Goal: Task Accomplishment & Management: Complete application form

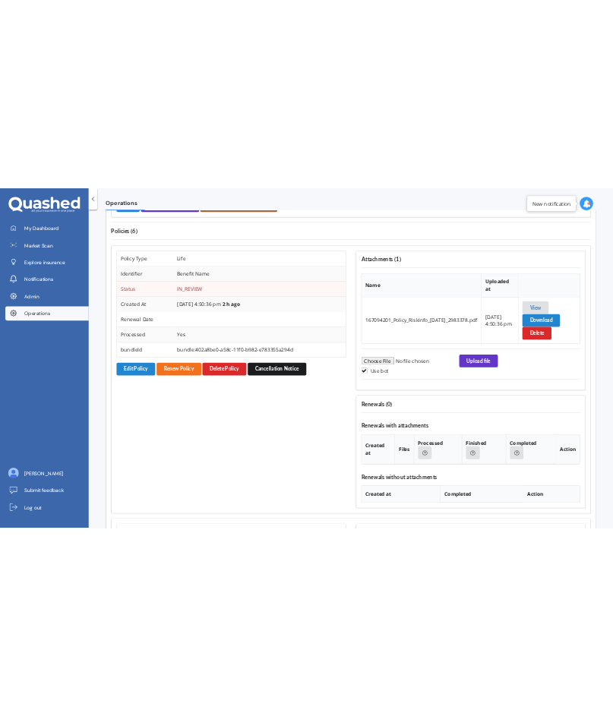
scroll to position [1180, 0]
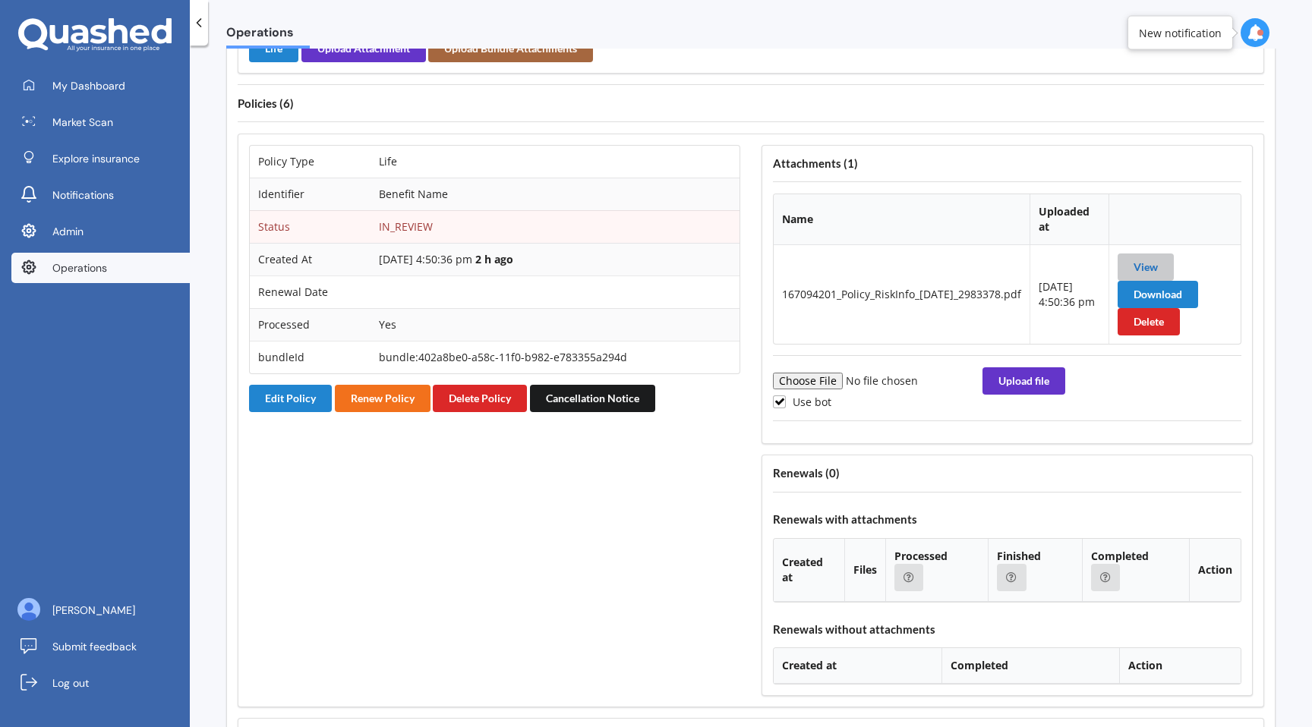
click at [1158, 267] on link "View" at bounding box center [1146, 266] width 24 height 13
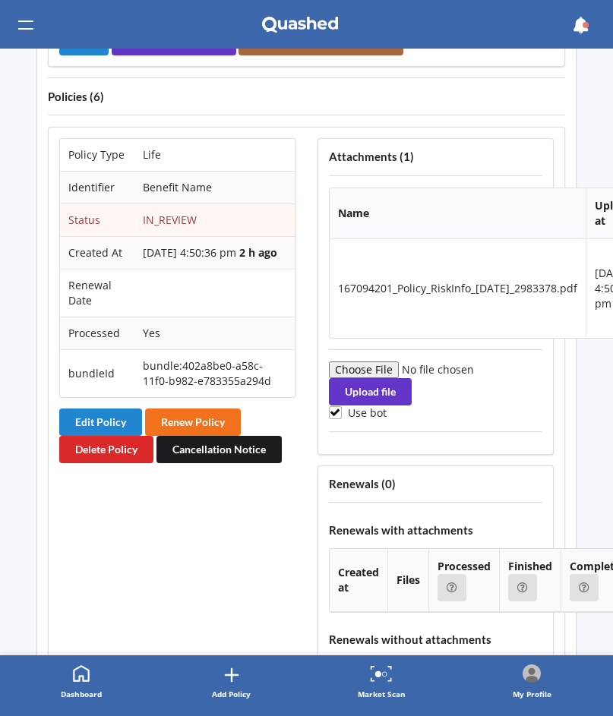
scroll to position [1407, 0]
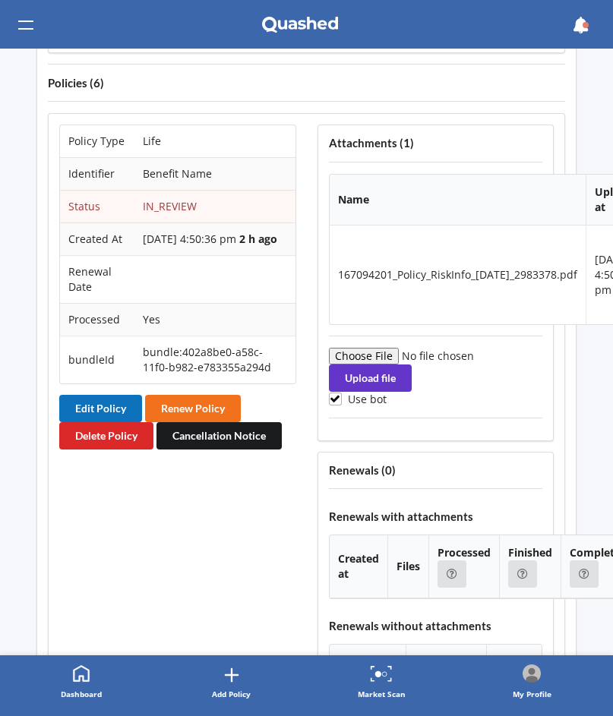
click at [97, 421] on button "Edit Policy" at bounding box center [100, 408] width 83 height 27
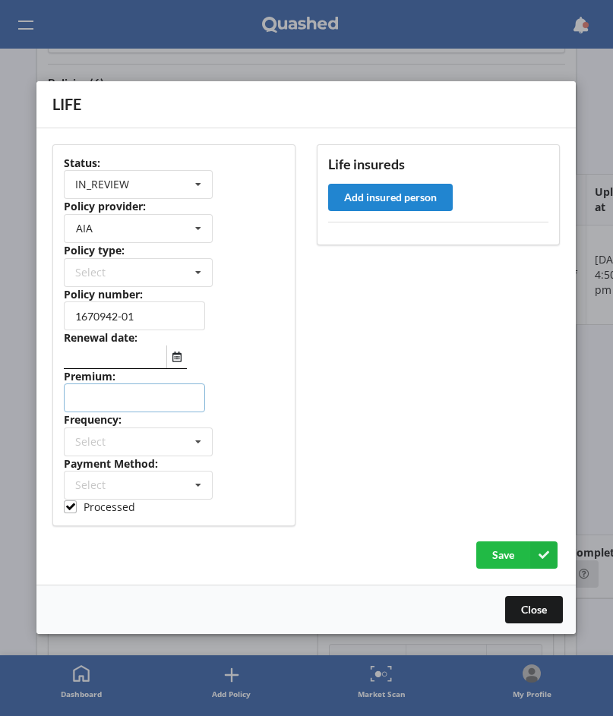
click at [115, 397] on input "number" at bounding box center [134, 398] width 141 height 29
paste input "1341.76"
type input "1341.76"
click at [117, 447] on div "Select Yearly Six-Monthly Quarterly Monthly Fortnightly Weekly One-Off" at bounding box center [138, 441] width 149 height 29
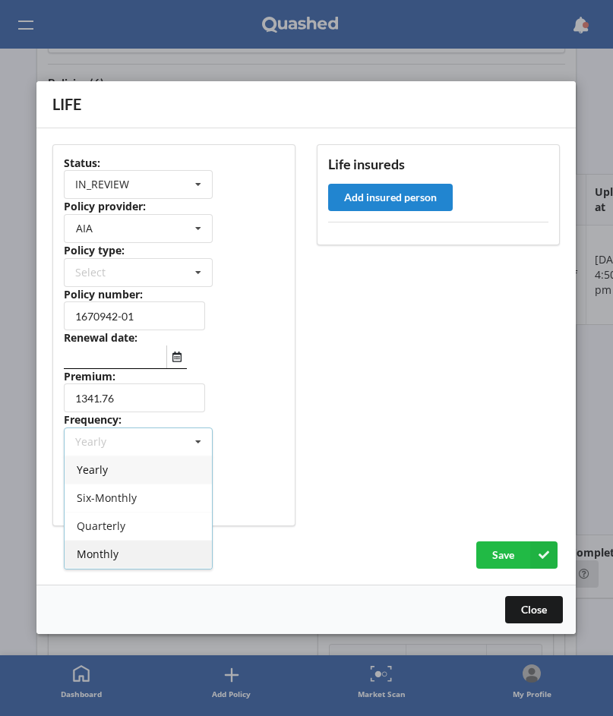
click at [121, 543] on div "Monthly" at bounding box center [138, 554] width 147 height 28
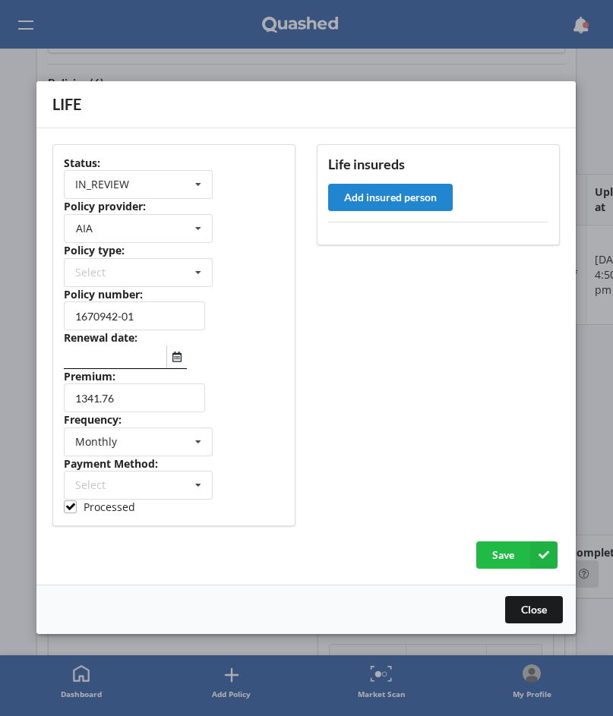
click at [188, 355] on div at bounding box center [174, 357] width 220 height 24
click at [182, 361] on button "Select date" at bounding box center [176, 356] width 21 height 23
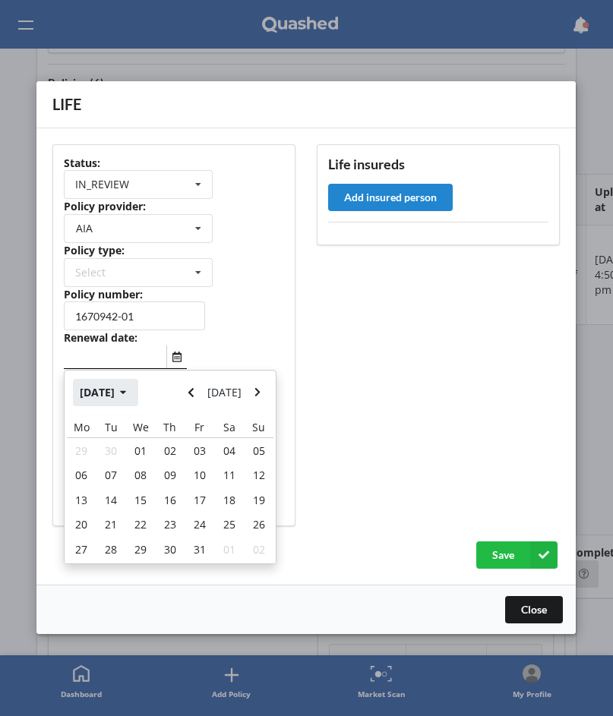
click at [128, 386] on button "Oct 2025" at bounding box center [106, 392] width 65 height 27
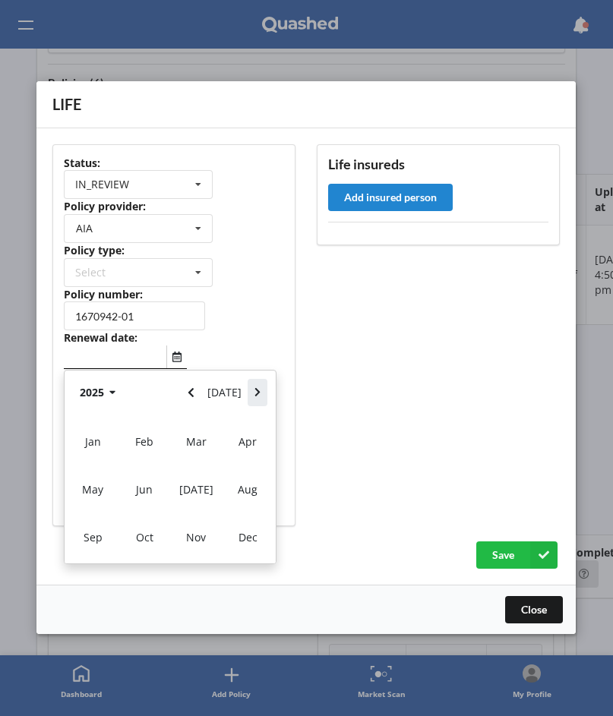
click at [257, 390] on icon "Navigate forward" at bounding box center [257, 393] width 5 height 9
click at [191, 541] on span "Nov" at bounding box center [196, 538] width 20 height 14
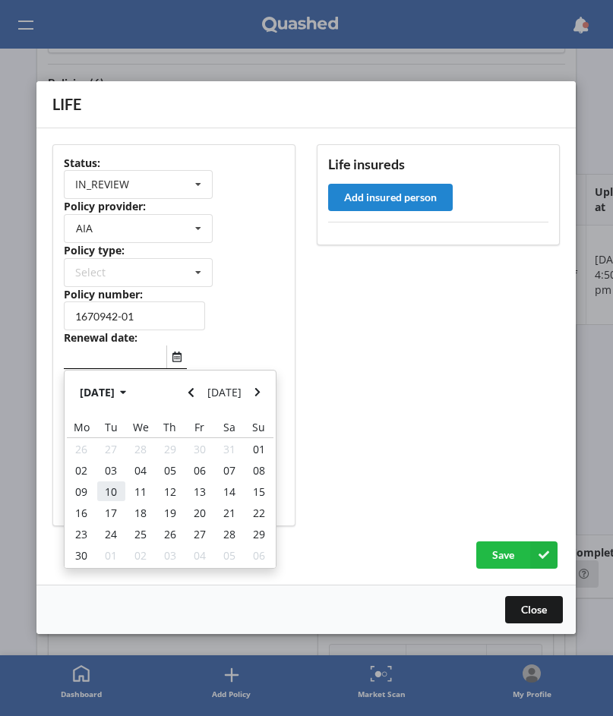
click at [120, 489] on div "10" at bounding box center [111, 491] width 30 height 21
type input "10/11/2026"
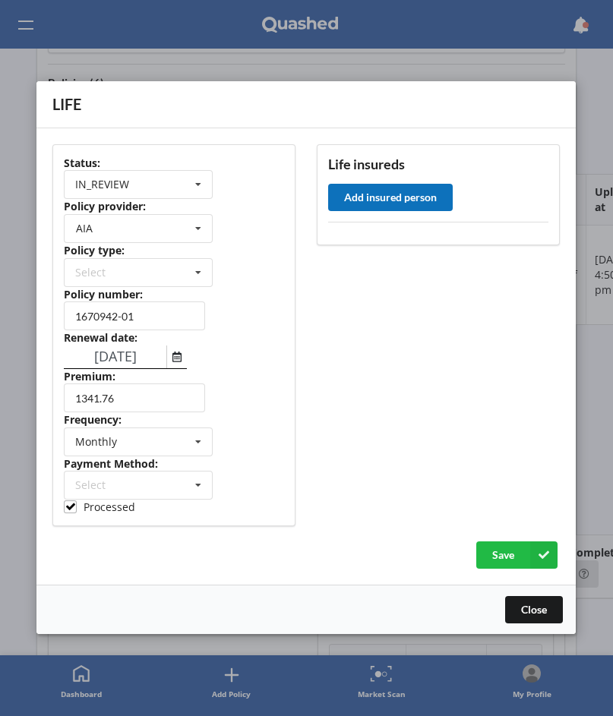
click at [349, 202] on button "Add insured person" at bounding box center [391, 197] width 125 height 27
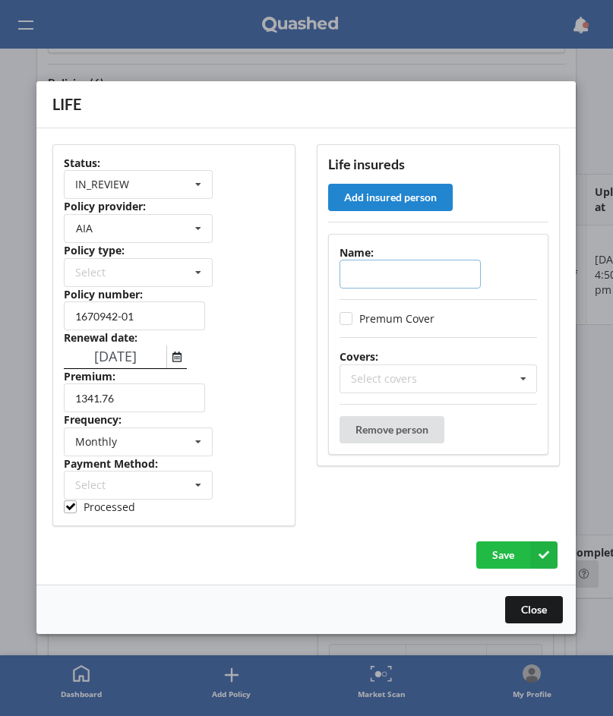
click at [393, 279] on input "text" at bounding box center [410, 274] width 141 height 29
paste input "David Morello"
type input "David Morello"
click at [420, 321] on label "Premum Cover" at bounding box center [387, 319] width 95 height 13
checkbox input "true"
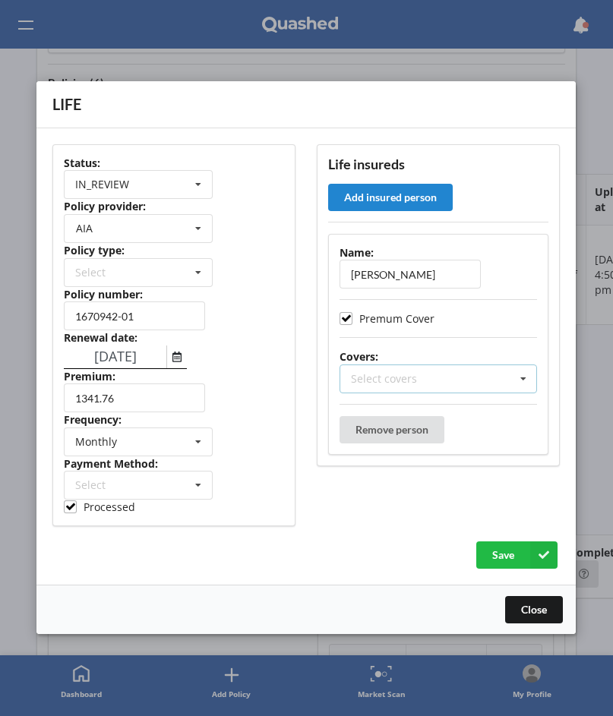
click at [516, 383] on icon at bounding box center [523, 379] width 23 height 28
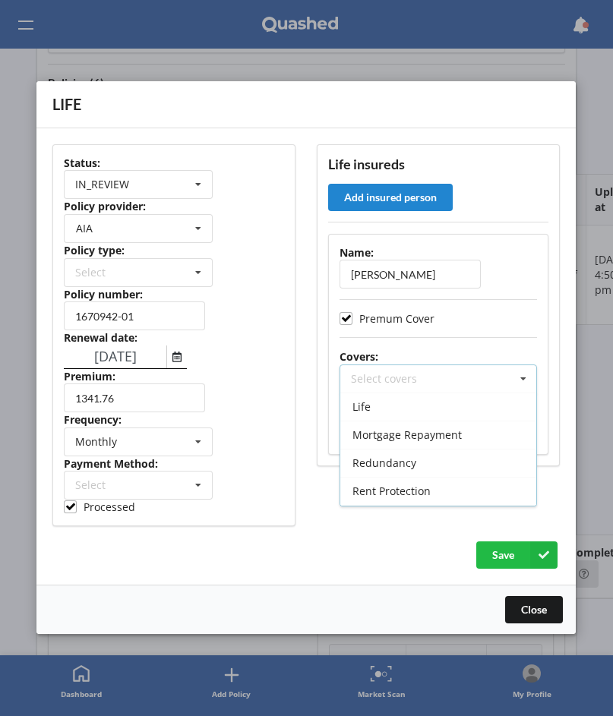
scroll to position [101, 0]
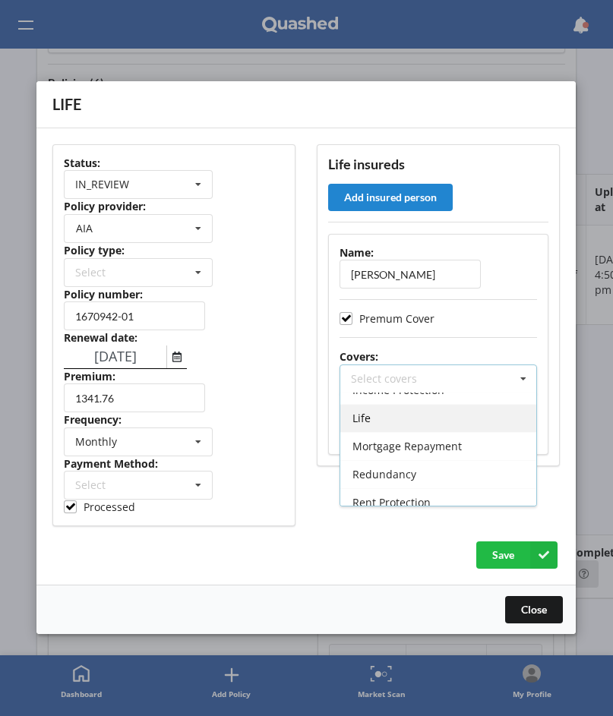
click at [437, 417] on div "Life" at bounding box center [439, 418] width 196 height 28
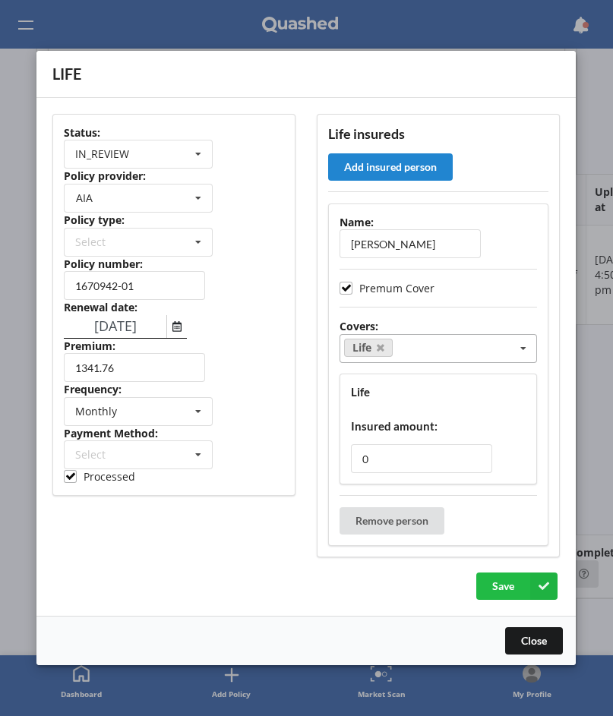
click at [254, 572] on div "Save" at bounding box center [305, 585] width 507 height 27
click at [393, 458] on input "0" at bounding box center [422, 458] width 141 height 29
paste input "784692"
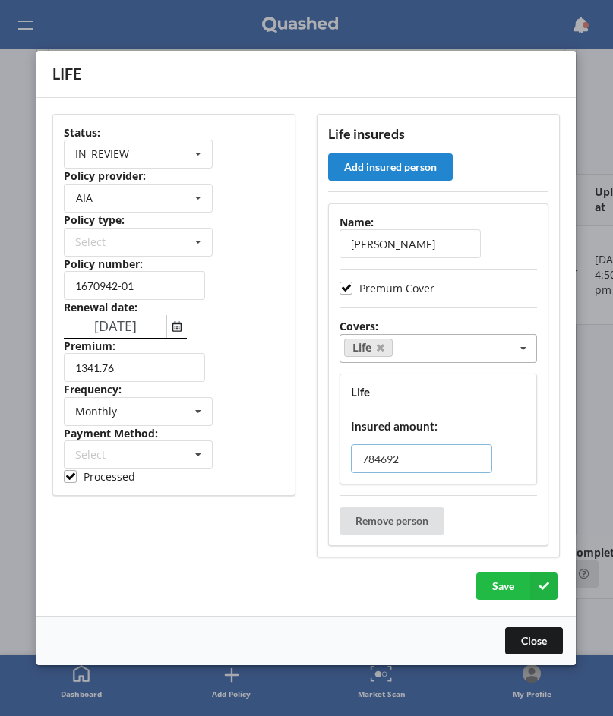
type input "784692"
click at [468, 346] on div "Life Select covers Accidental Injury Cancer Health Income Protection Mortgage R…" at bounding box center [438, 348] width 197 height 29
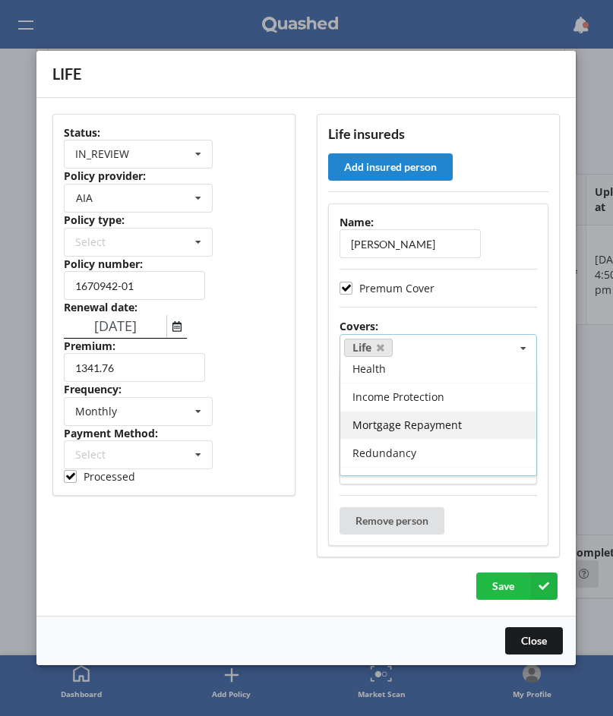
click at [435, 419] on span "Mortgage Repayment" at bounding box center [407, 425] width 109 height 14
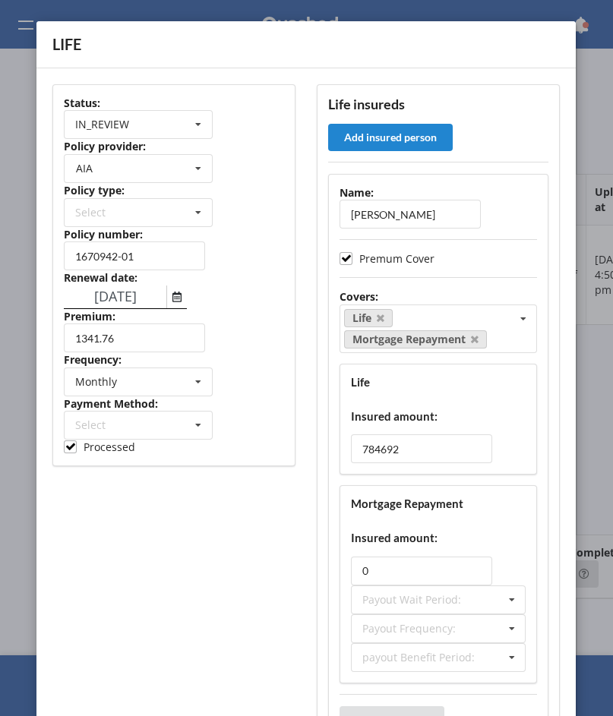
click at [239, 576] on div "Status: IN_REVIEW ACTIVE EXPIRED FINISH_SETUP IN_REVIEW PROCESSING RENEWING INC…" at bounding box center [174, 420] width 264 height 693
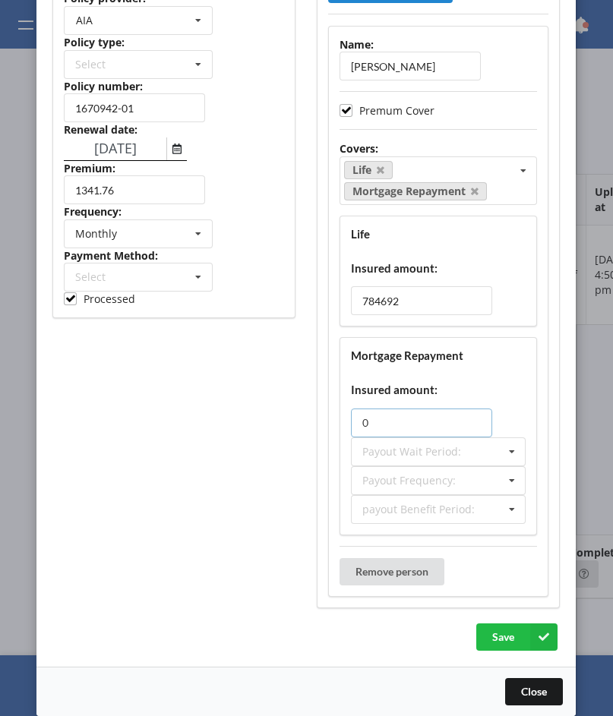
click at [435, 418] on input "0" at bounding box center [422, 422] width 141 height 29
paste input "5040"
type input "50400"
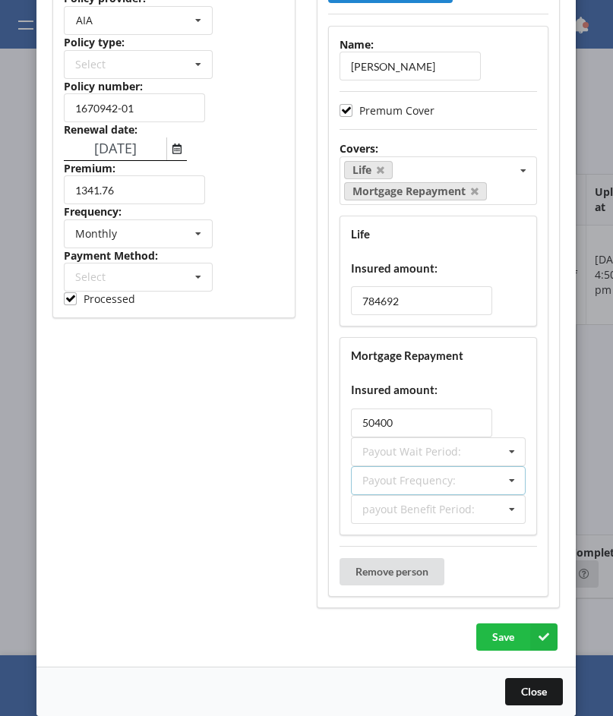
click at [459, 483] on div "Payout Frequency: Lump Sum Yearly Six-Monthly Quarterly Monthly Fortnightly Wee…" at bounding box center [439, 480] width 175 height 29
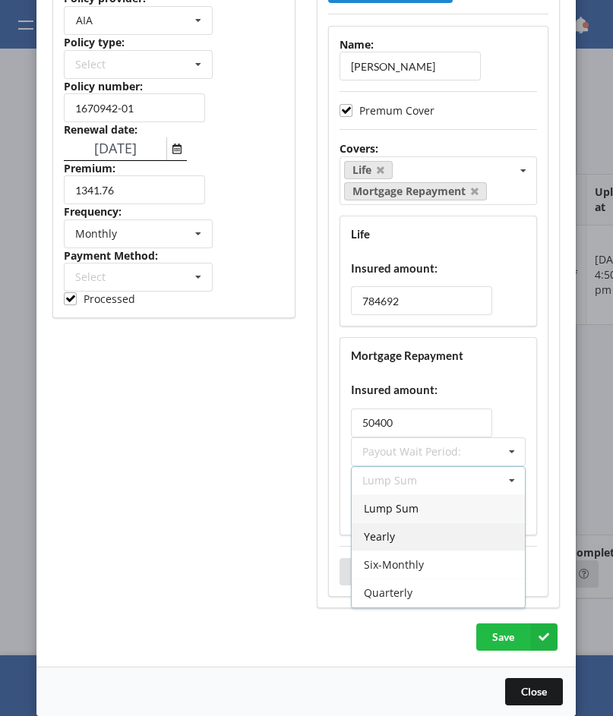
click at [440, 537] on div "Yearly" at bounding box center [438, 536] width 173 height 28
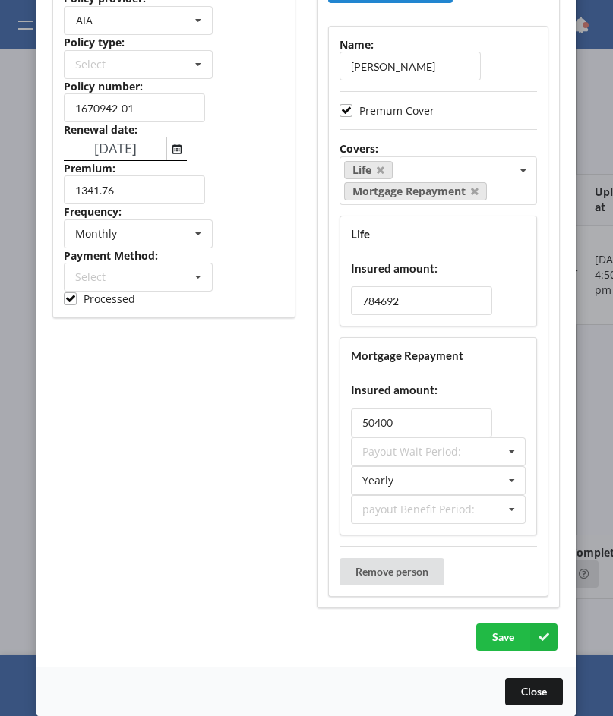
click at [195, 532] on div "Status: IN_REVIEW ACTIVE EXPIRED FINISH_SETUP IN_REVIEW PROCESSING RENEWING INC…" at bounding box center [174, 272] width 264 height 693
click at [503, 181] on div "Life Mortgage Repayment Select covers Accidental Injury Cancer Health Income Pr…" at bounding box center [438, 180] width 197 height 49
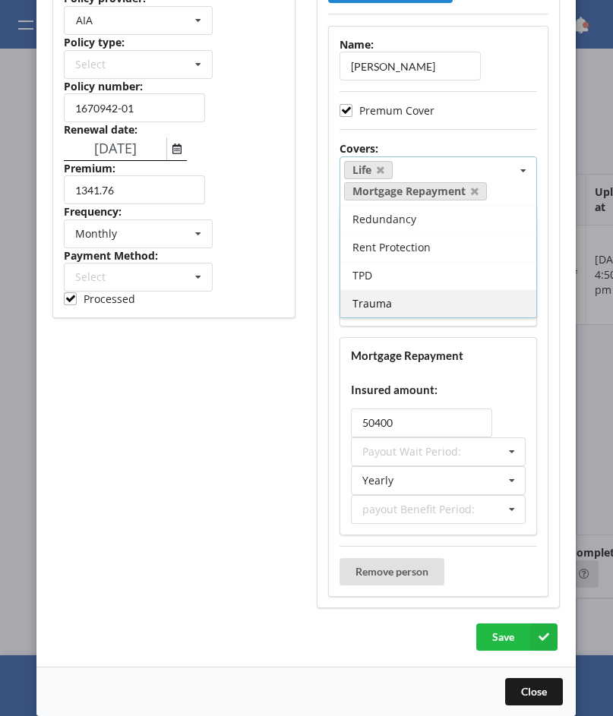
click at [436, 292] on div "Trauma" at bounding box center [439, 303] width 196 height 28
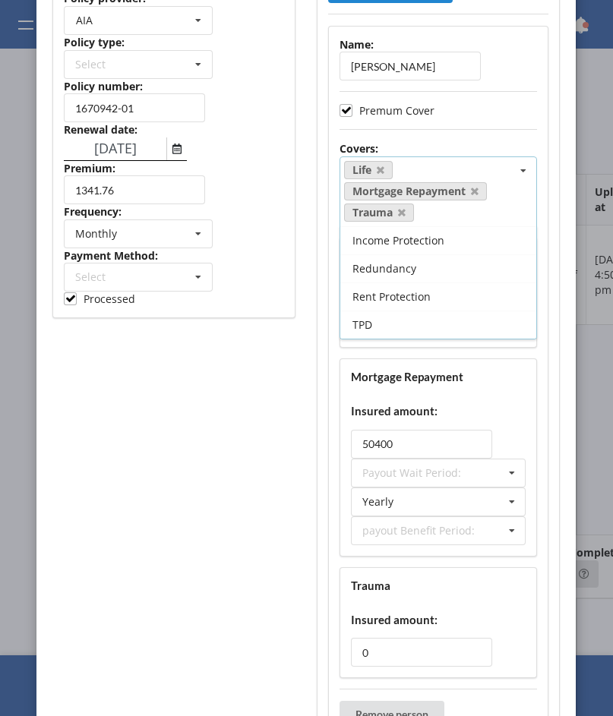
scroll to position [84, 0]
click at [238, 440] on div "Status: IN_REVIEW ACTIVE EXPIRED FINISH_SETUP IN_REVIEW PROCESSING RENEWING INC…" at bounding box center [174, 344] width 264 height 836
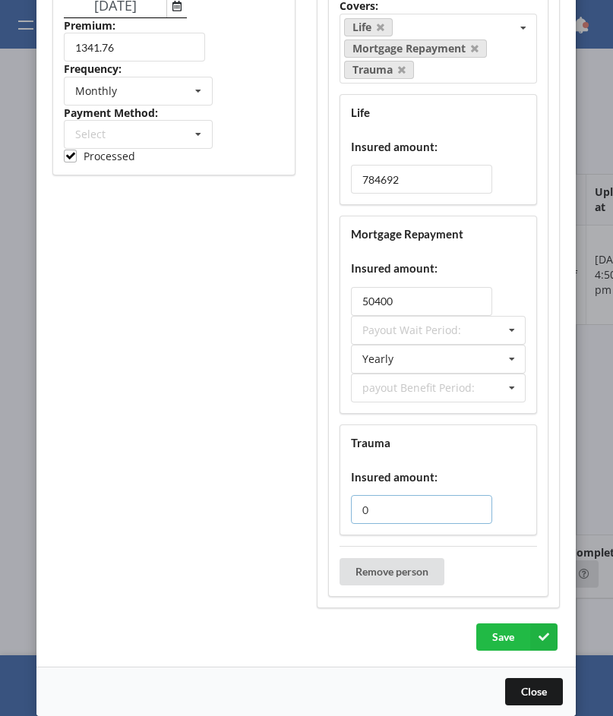
click at [375, 517] on input "0" at bounding box center [422, 509] width 141 height 29
paste input "65392"
type input "65392"
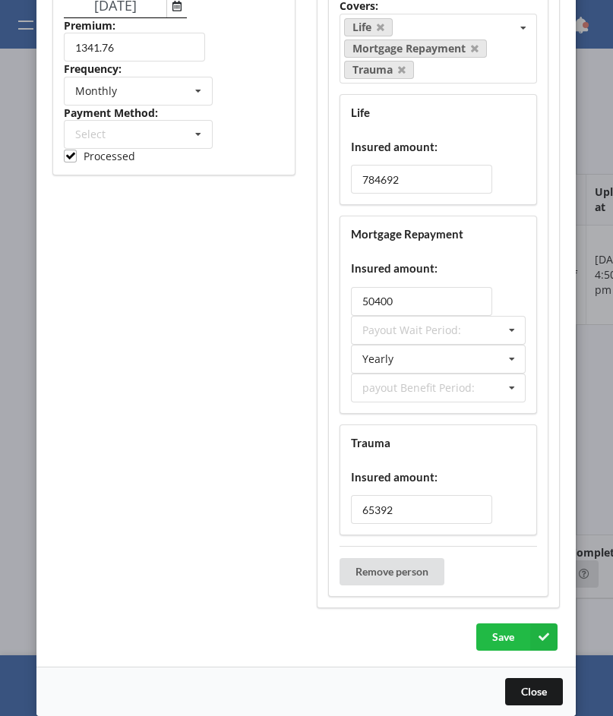
click at [462, 446] on h4 "Trauma" at bounding box center [439, 443] width 175 height 14
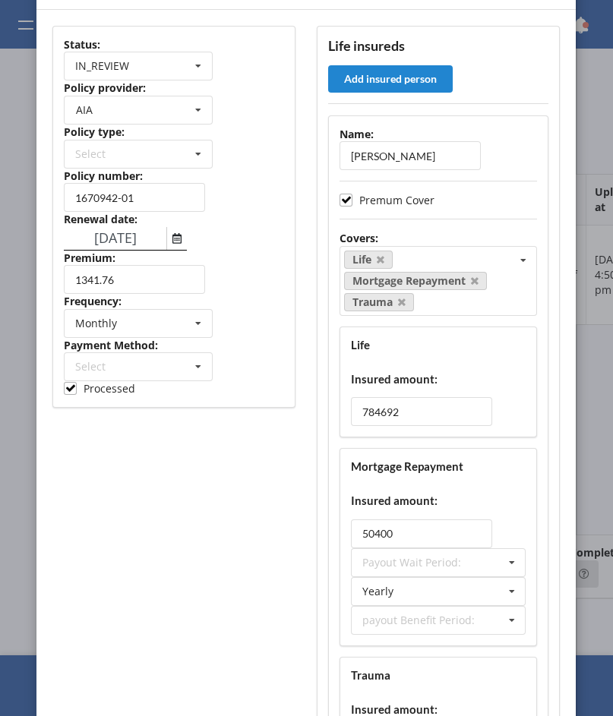
scroll to position [57, 0]
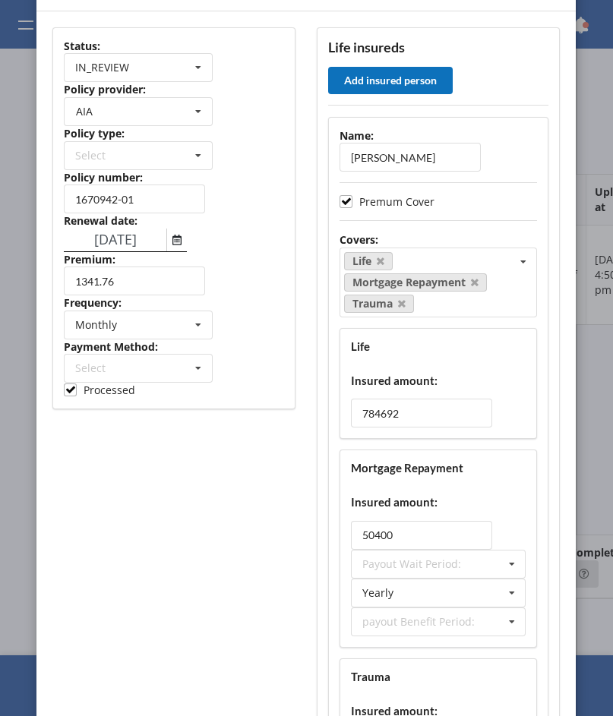
click at [426, 73] on button "Add insured person" at bounding box center [391, 80] width 125 height 27
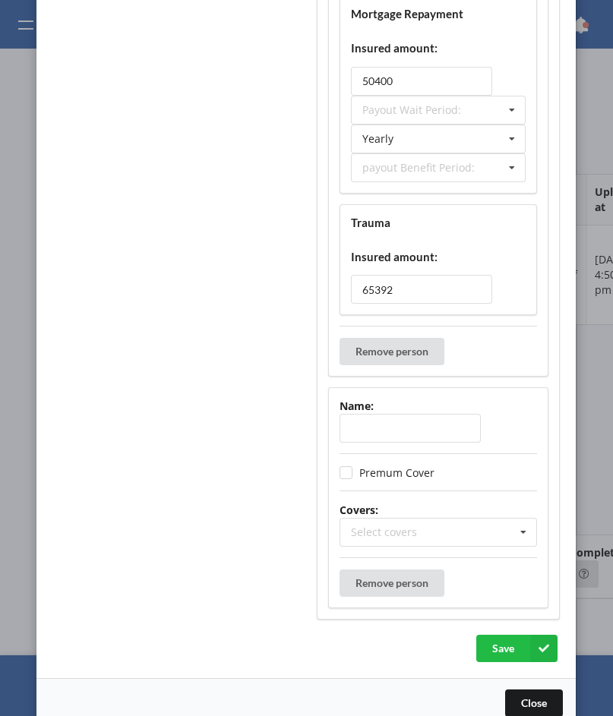
scroll to position [522, 0]
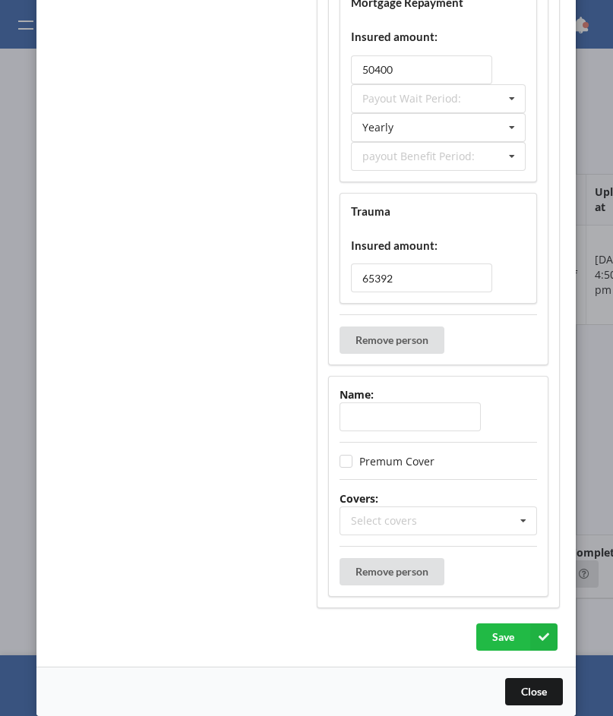
click at [409, 418] on input "text" at bounding box center [410, 416] width 141 height 29
paste input "Sharlene Faith Bravo"
type input "Sharlene Faith Bravo"
click at [446, 531] on div "Select covers Accidental Injury Cancer Health Income Protection Life Mortgage R…" at bounding box center [438, 520] width 197 height 29
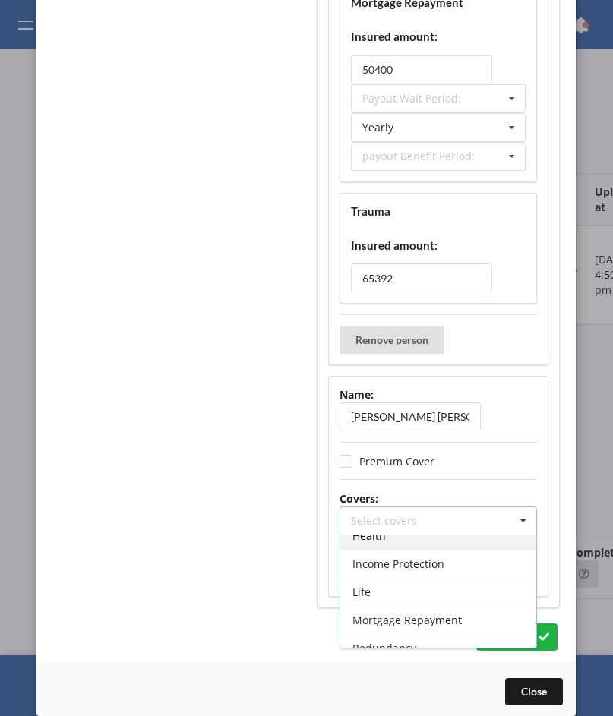
scroll to position [75, 0]
click at [419, 598] on div "Life" at bounding box center [439, 586] width 196 height 28
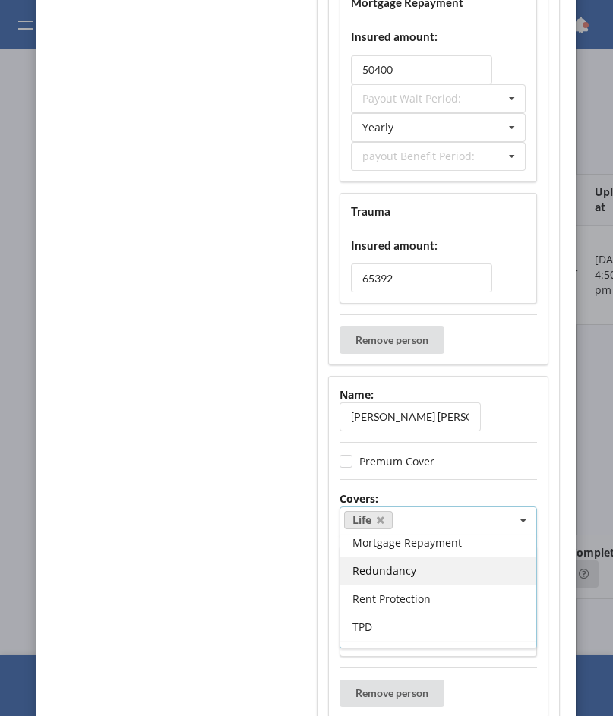
scroll to position [140, 0]
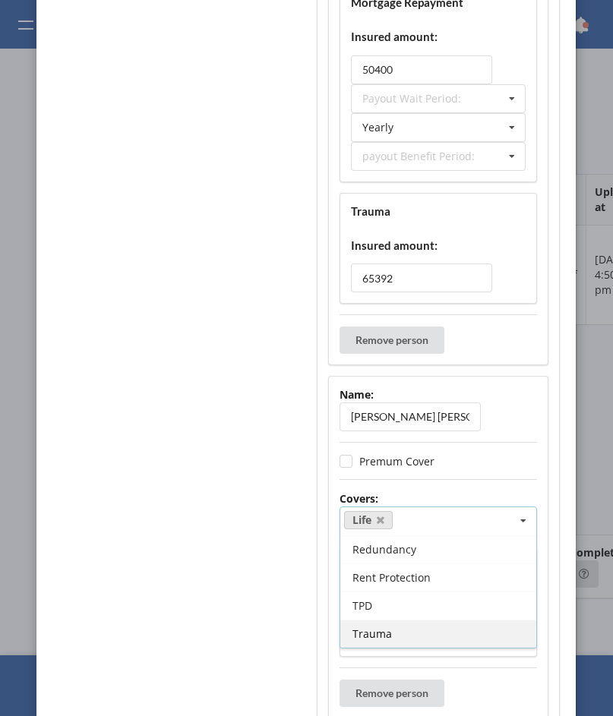
click at [422, 629] on div "Trauma" at bounding box center [439, 634] width 196 height 28
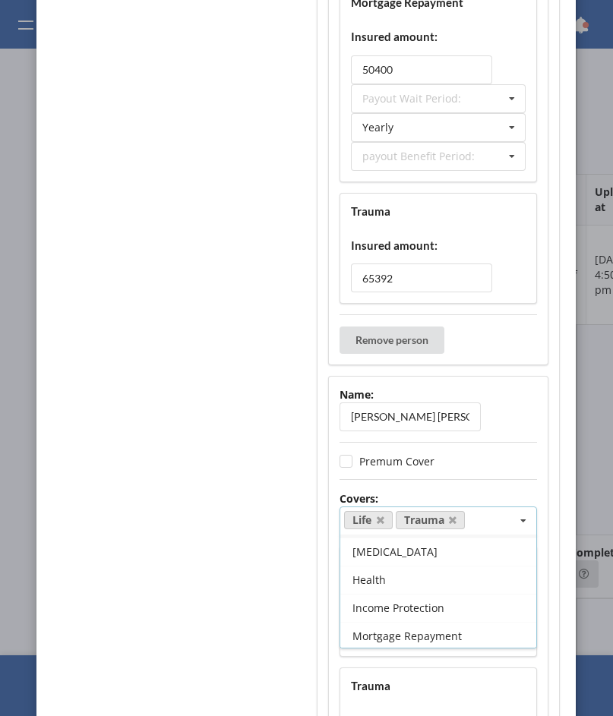
scroll to position [21, 0]
click at [224, 600] on div "Status: IN_REVIEW ACTIVE EXPIRED FINISH_SETUP IN_REVIEW PROCESSING RENEWING INC…" at bounding box center [174, 206] width 264 height 1311
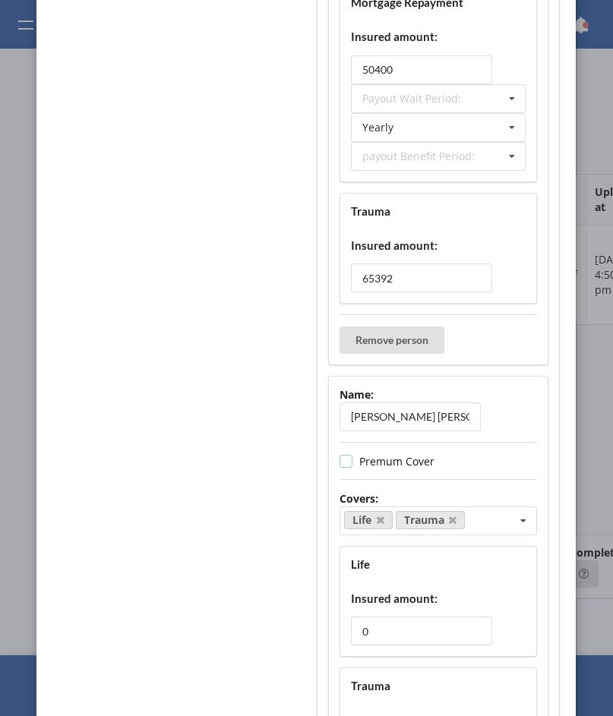
click at [374, 462] on label "Premum Cover" at bounding box center [387, 461] width 95 height 13
checkbox input "true"
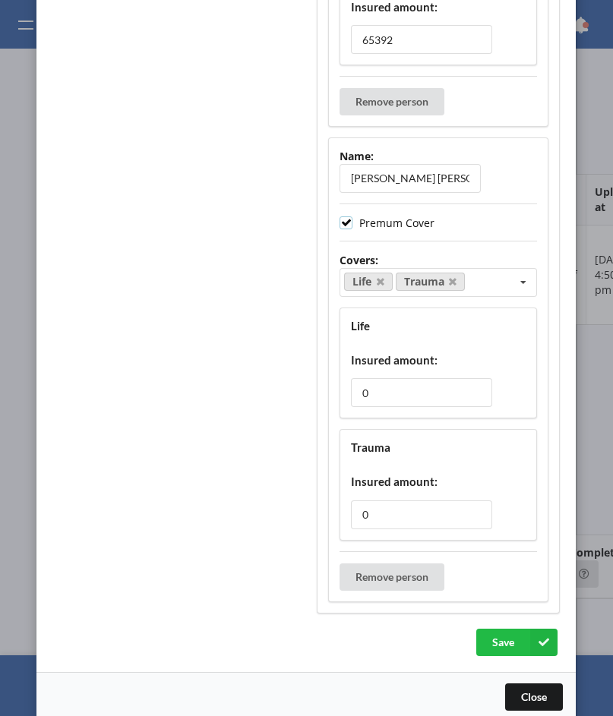
scroll to position [763, 0]
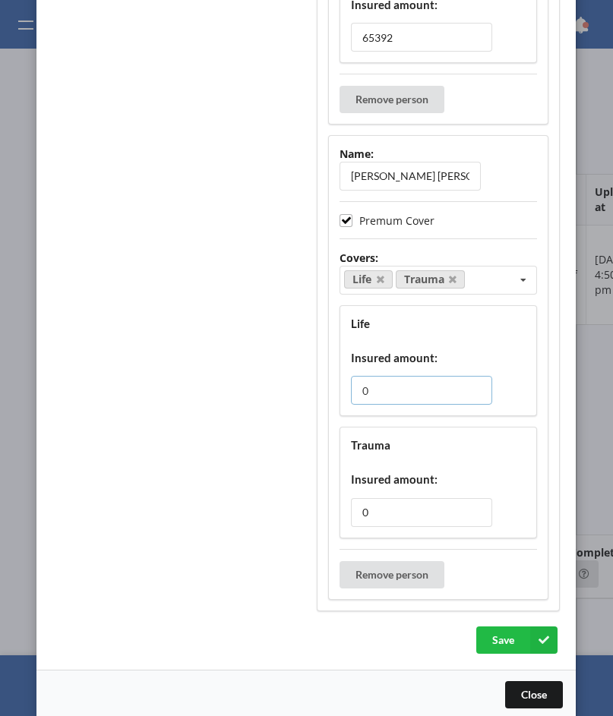
click at [426, 385] on input "0" at bounding box center [422, 390] width 141 height 29
paste input "784692"
type input "784692"
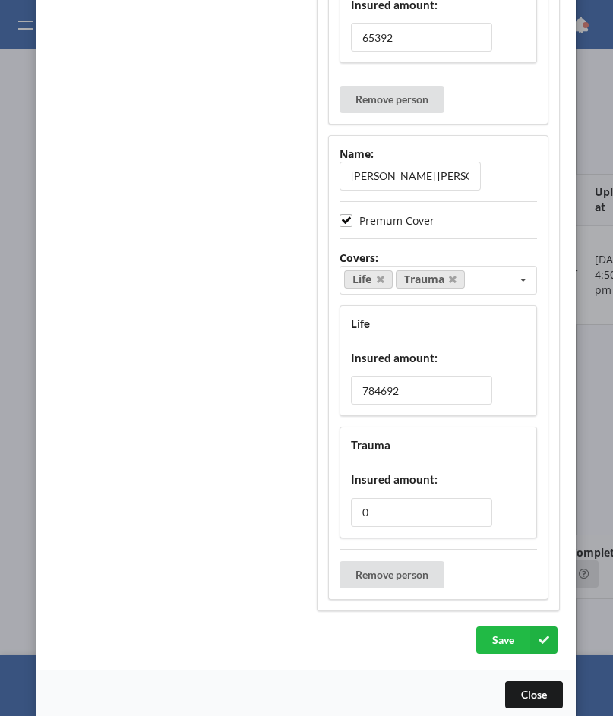
click at [460, 352] on h4 "Insured amount:" at bounding box center [439, 358] width 175 height 14
click at [512, 273] on icon at bounding box center [523, 281] width 23 height 28
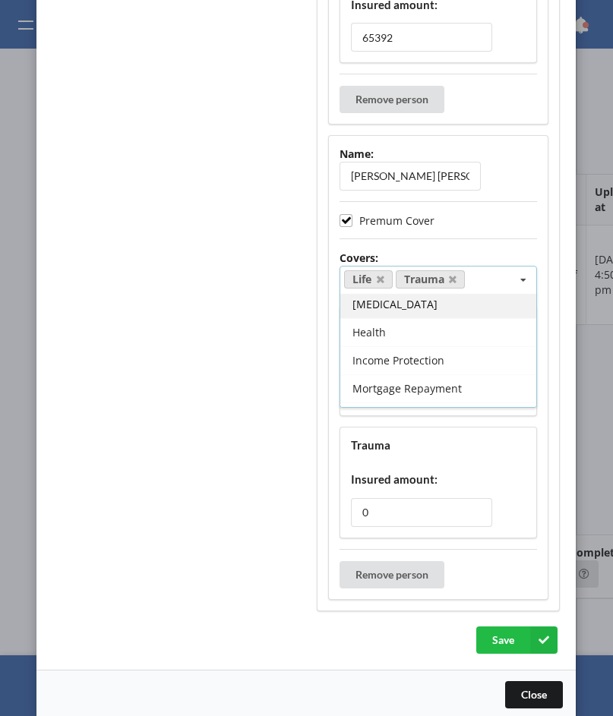
click at [449, 303] on div "Cancer" at bounding box center [439, 304] width 196 height 28
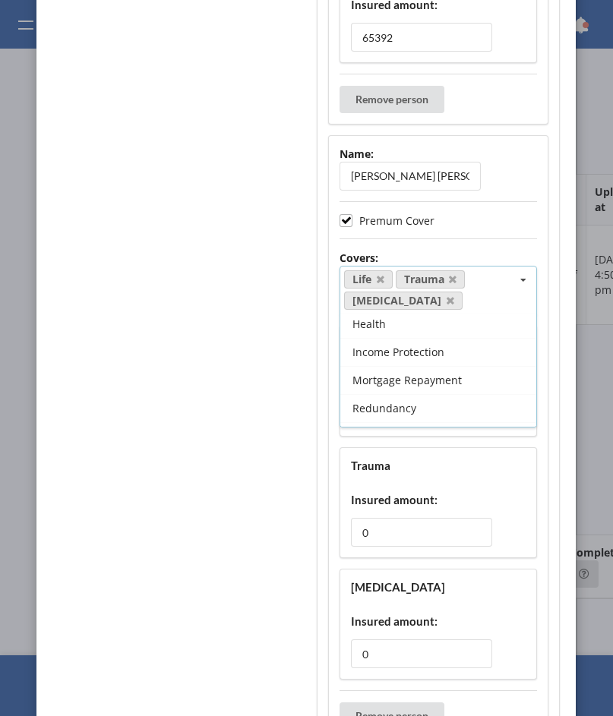
scroll to position [4, 0]
click at [206, 441] on div "Status: IN_REVIEW ACTIVE EXPIRED FINISH_SETUP IN_REVIEW PROCESSING RENEWING INC…" at bounding box center [174, 37] width 264 height 1453
click at [419, 539] on input "0" at bounding box center [422, 532] width 141 height 29
click at [381, 661] on input "0" at bounding box center [422, 653] width 141 height 29
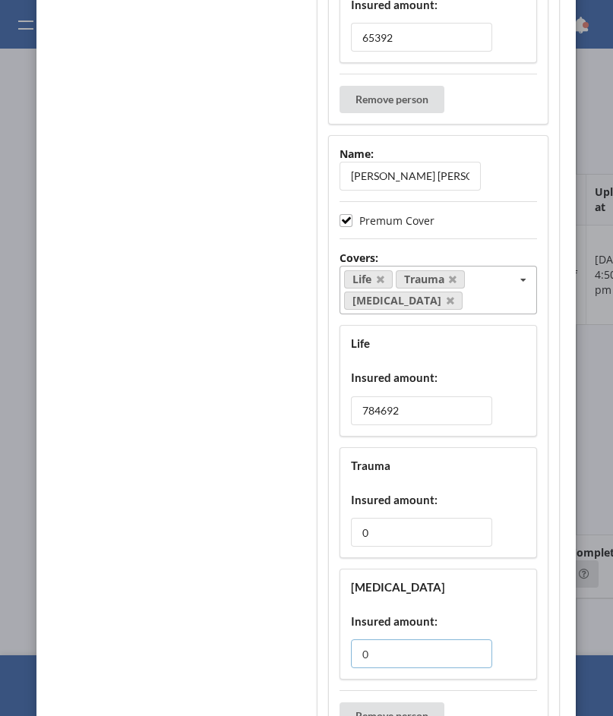
click at [381, 661] on input "0" at bounding box center [422, 653] width 141 height 29
paste input "1250"
type input "12500"
click at [440, 595] on div "Cancer Insured amount: 12500" at bounding box center [438, 624] width 197 height 111
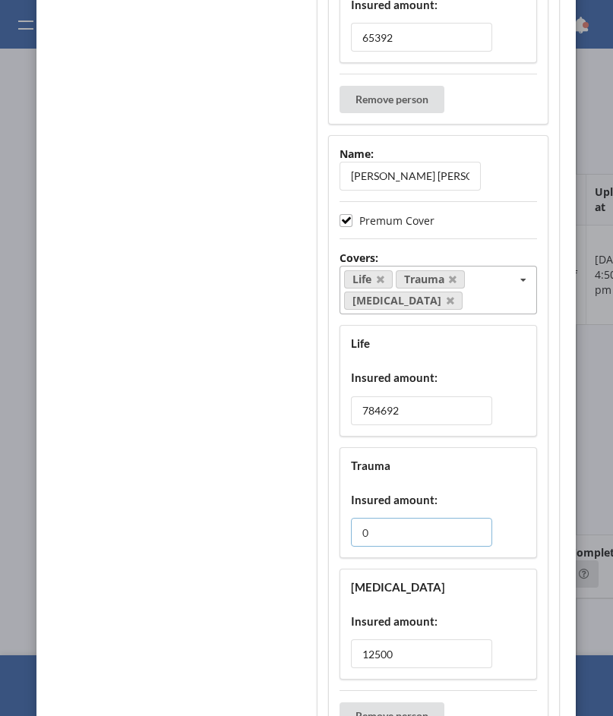
click at [421, 536] on input "0" at bounding box center [422, 532] width 141 height 29
paste input "65392"
type input "65392"
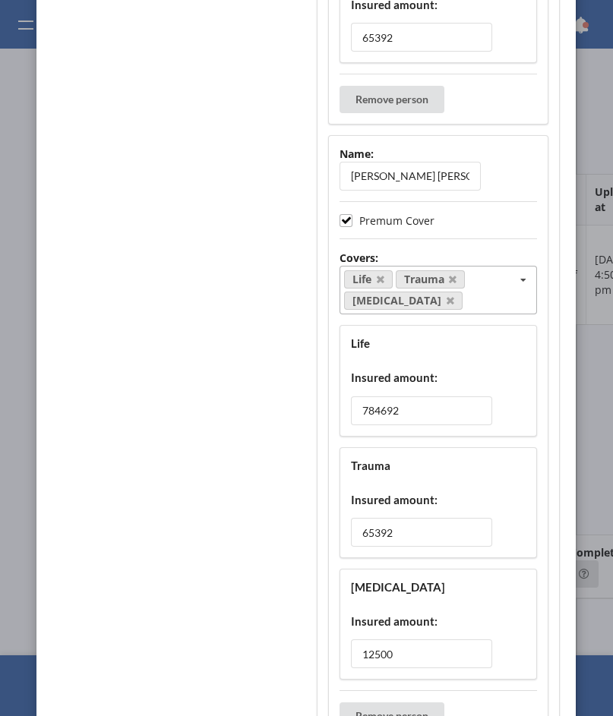
click at [462, 482] on div "Trauma Insured amount: 65392" at bounding box center [438, 502] width 197 height 111
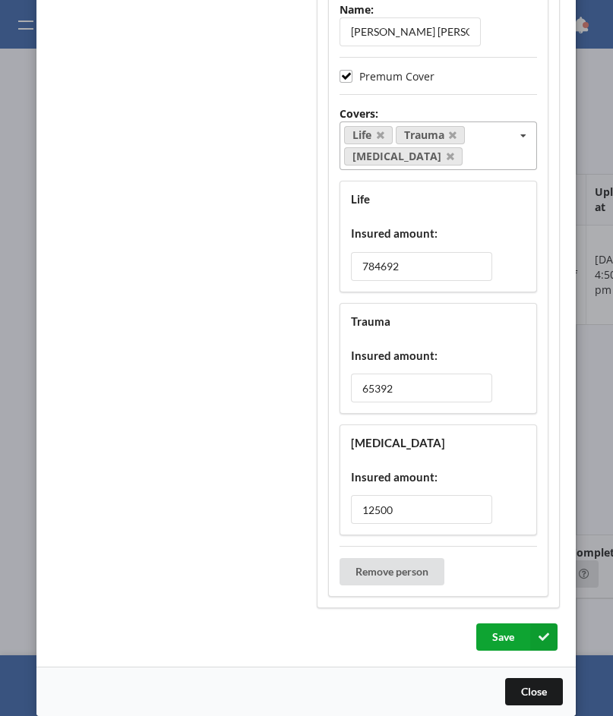
click at [499, 639] on button "Save" at bounding box center [516, 636] width 81 height 27
click at [523, 699] on button "Close" at bounding box center [534, 691] width 58 height 27
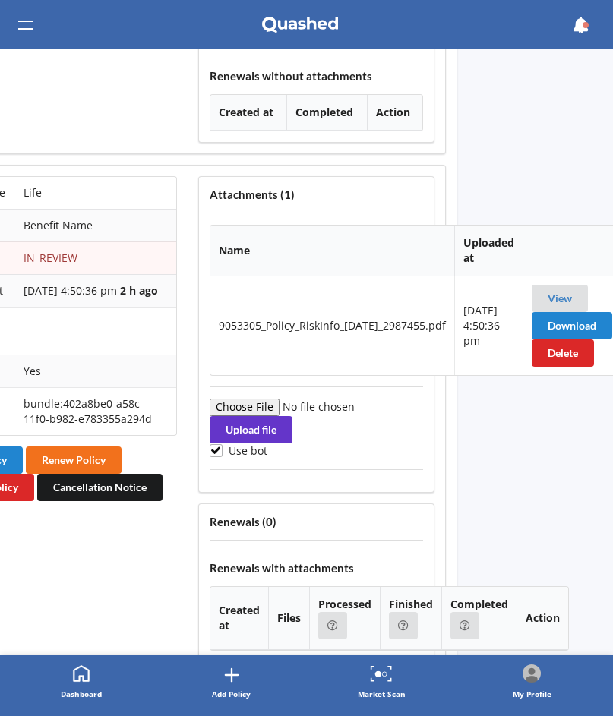
scroll to position [1957, 123]
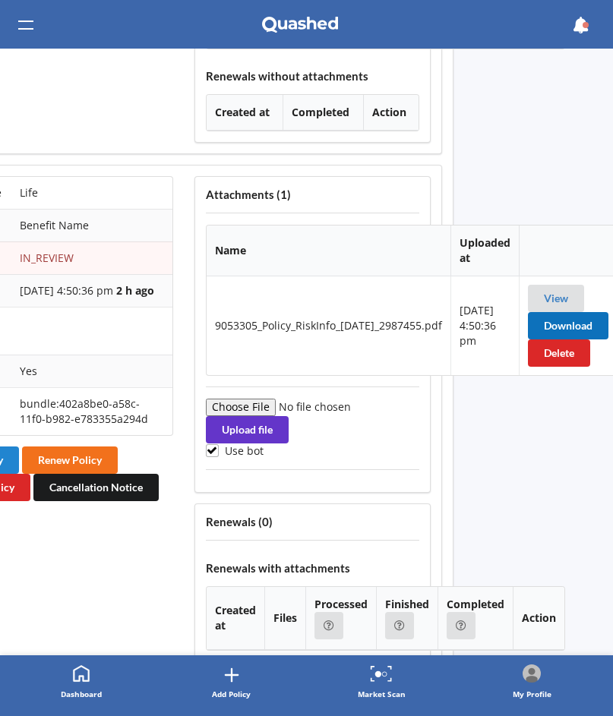
click at [571, 325] on button "Download" at bounding box center [568, 325] width 80 height 27
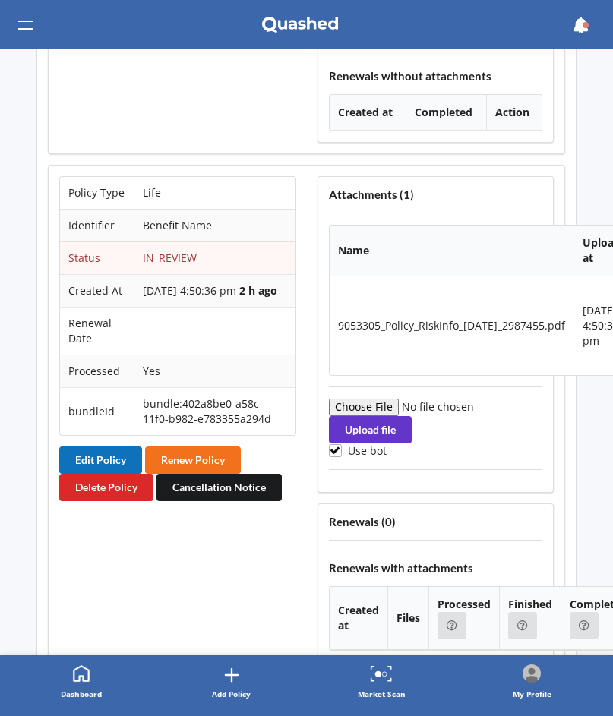
click at [101, 474] on button "Edit Policy" at bounding box center [100, 459] width 83 height 27
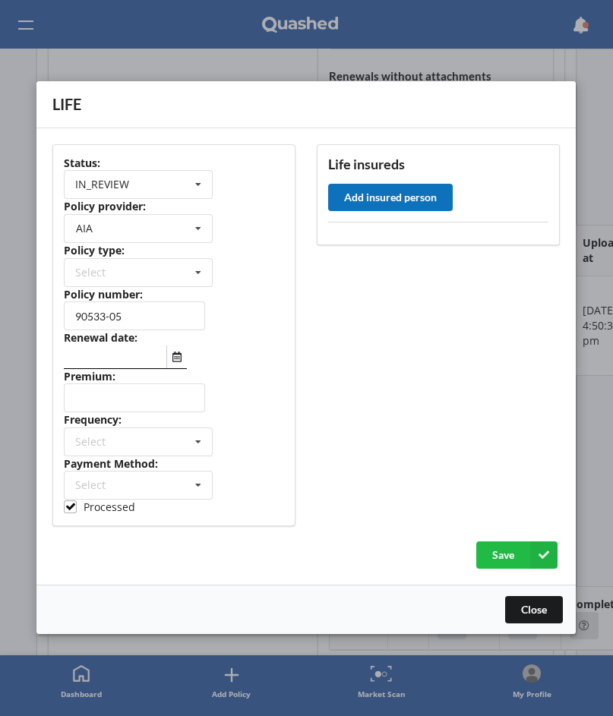
click at [419, 207] on button "Add insured person" at bounding box center [391, 197] width 125 height 27
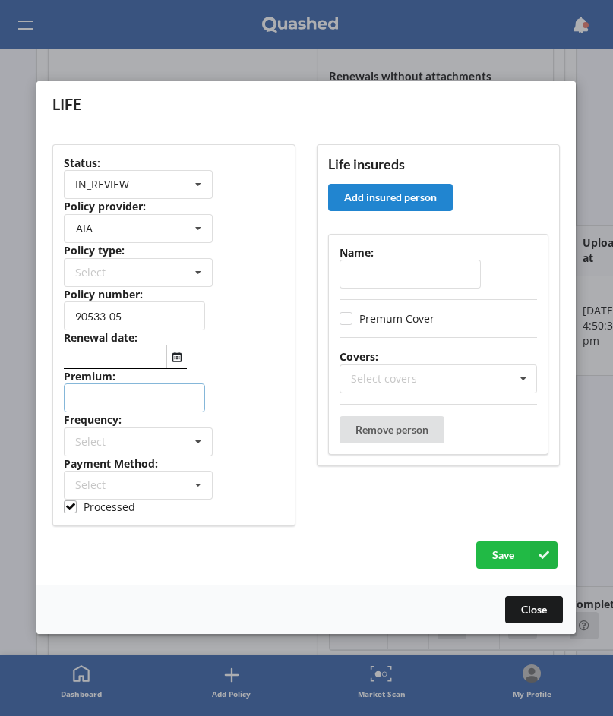
click at [145, 396] on input "number" at bounding box center [134, 398] width 141 height 29
paste input "451.44"
type input "451.44"
click at [137, 448] on div "Select Yearly Six-Monthly Quarterly Monthly Fortnightly Weekly One-Off" at bounding box center [138, 441] width 149 height 29
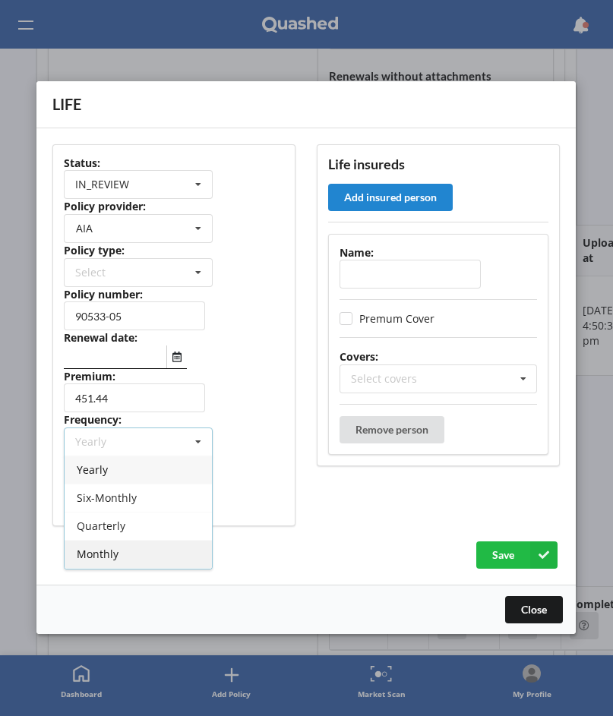
click at [116, 555] on span "Monthly" at bounding box center [98, 554] width 42 height 14
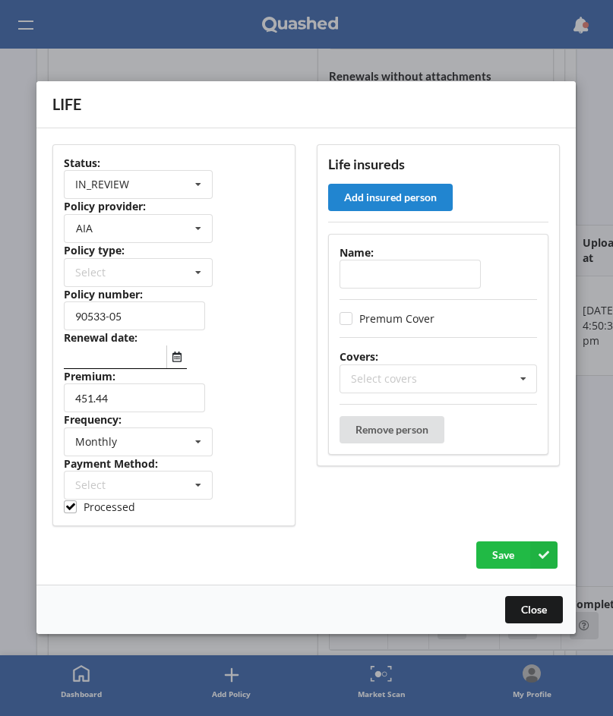
click at [242, 406] on div "451.44" at bounding box center [174, 398] width 220 height 29
click at [177, 357] on icon "Select date" at bounding box center [176, 357] width 9 height 11
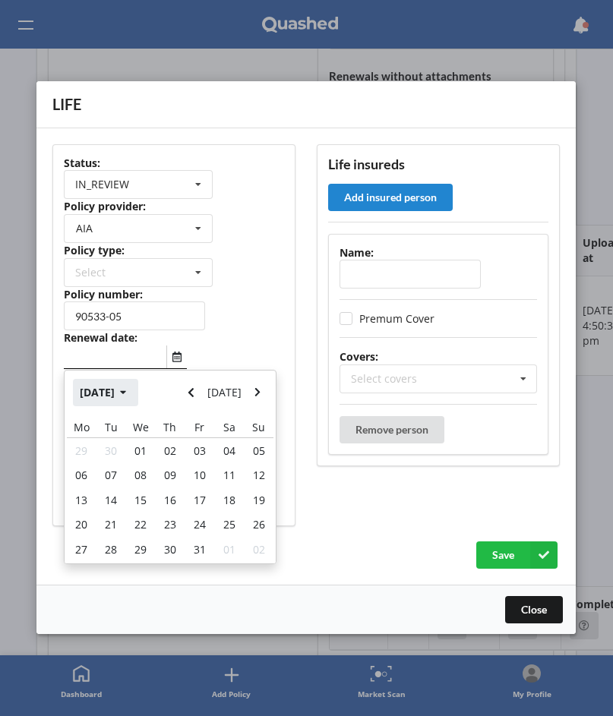
click at [99, 396] on button "Oct 2025" at bounding box center [106, 392] width 65 height 27
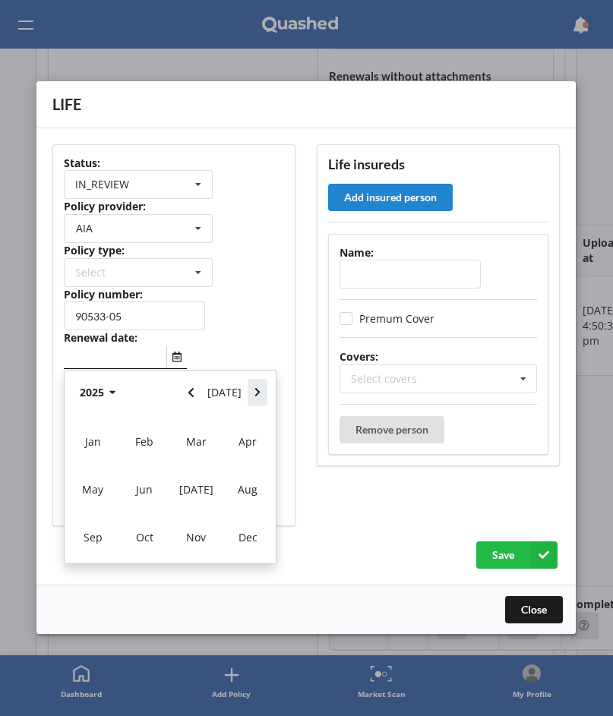
click at [260, 388] on icon "Navigate forward" at bounding box center [257, 393] width 7 height 11
click at [142, 541] on span "Oct" at bounding box center [144, 538] width 17 height 14
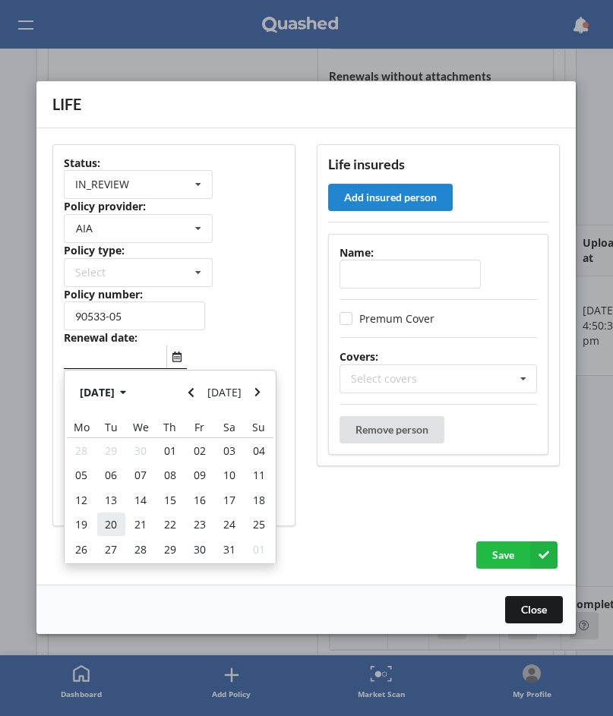
click at [110, 525] on span "20" at bounding box center [112, 525] width 12 height 14
type input "20/10/2026"
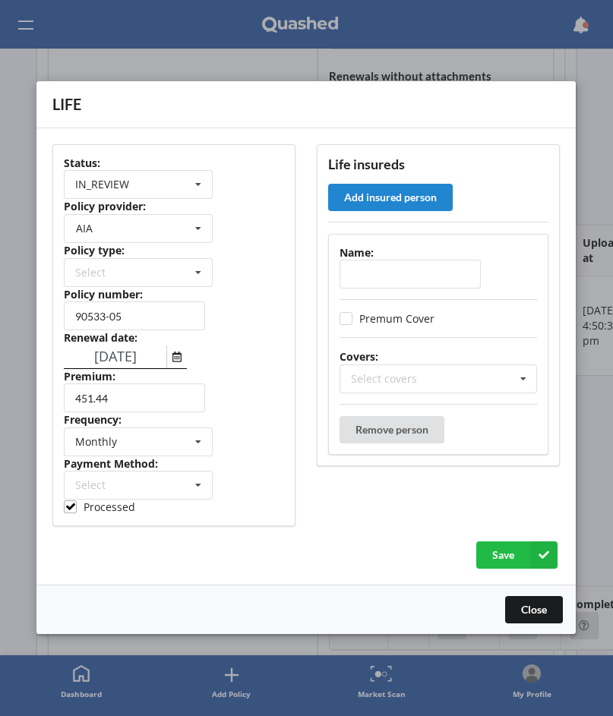
click at [277, 320] on div "90533-05" at bounding box center [174, 316] width 220 height 29
click at [414, 271] on input "text" at bounding box center [410, 274] width 141 height 29
paste input "Sharlene Faith Bravo"
type input "Sharlene Faith Bravo"
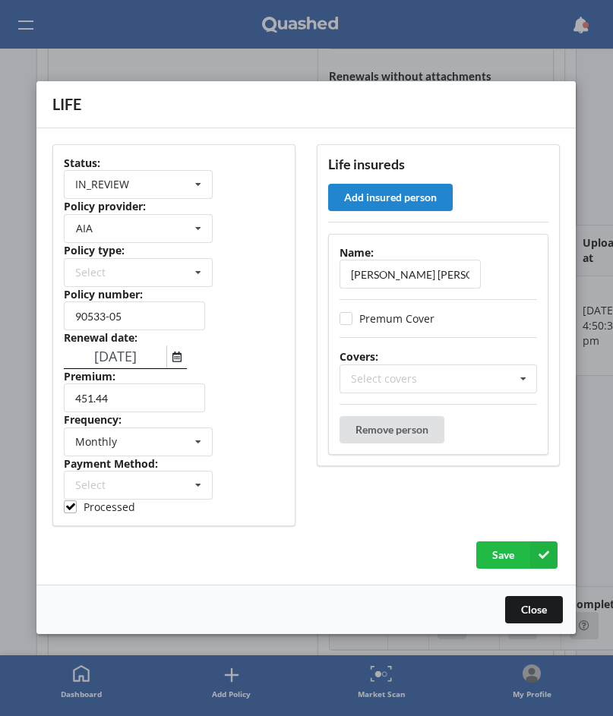
click at [295, 393] on div "Status: IN_REVIEW ACTIVE EXPIRED FINISH_SETUP IN_REVIEW PROCESSING RENEWING INC…" at bounding box center [173, 335] width 243 height 382
click at [497, 372] on div "Select covers Accidental Injury Cancer Health Income Protection Life Mortgage R…" at bounding box center [438, 378] width 197 height 29
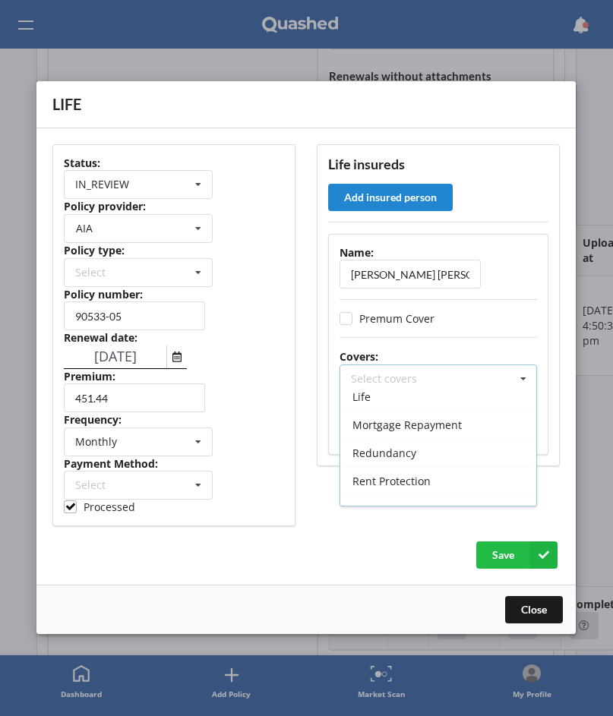
scroll to position [87, 0]
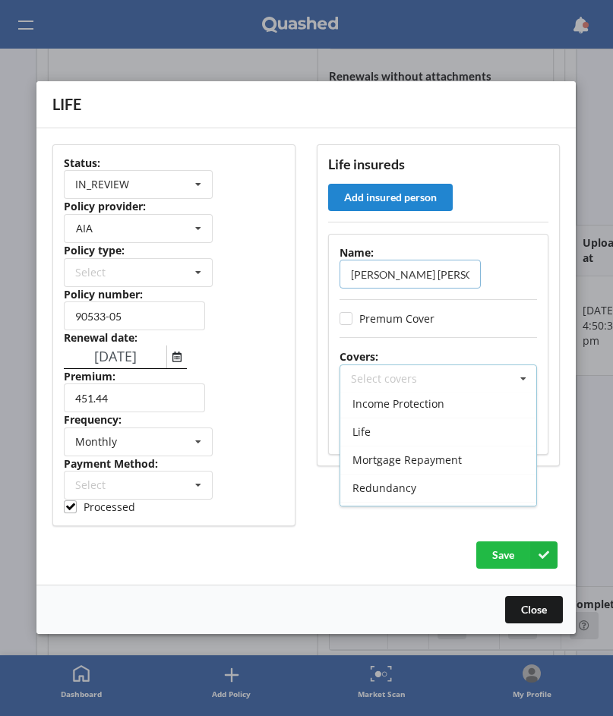
click at [437, 276] on input "Sharlene Faith Bravo" at bounding box center [410, 274] width 141 height 29
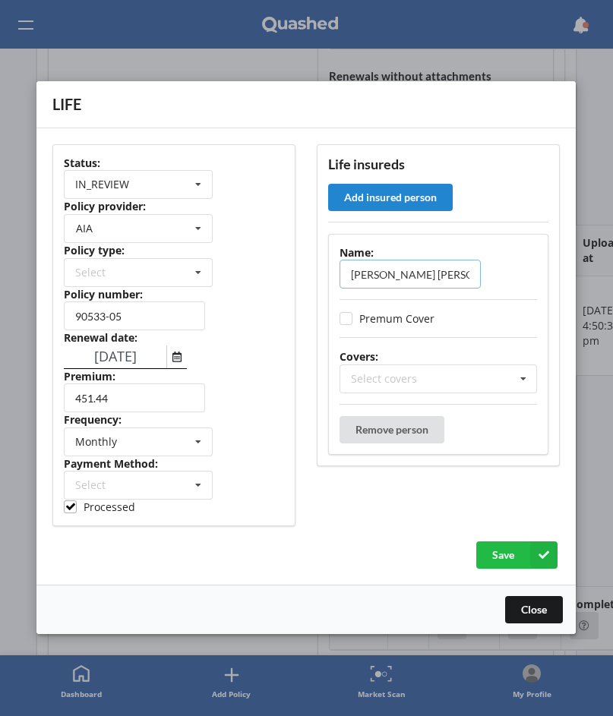
click at [437, 276] on input "Sharlene Faith Bravo" at bounding box center [410, 274] width 141 height 29
click at [472, 313] on div "Name: Sharlene Faith Bravo Premum Cover Covers: Select covers Accidental Injury…" at bounding box center [439, 344] width 220 height 221
click at [465, 380] on div "Select covers Accidental Injury Cancer Health Income Protection Life Mortgage R…" at bounding box center [438, 378] width 197 height 29
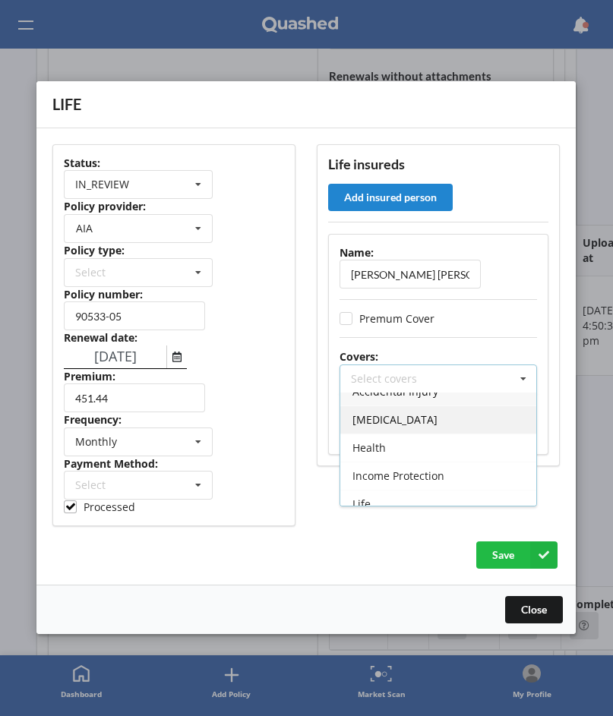
scroll to position [17, 0]
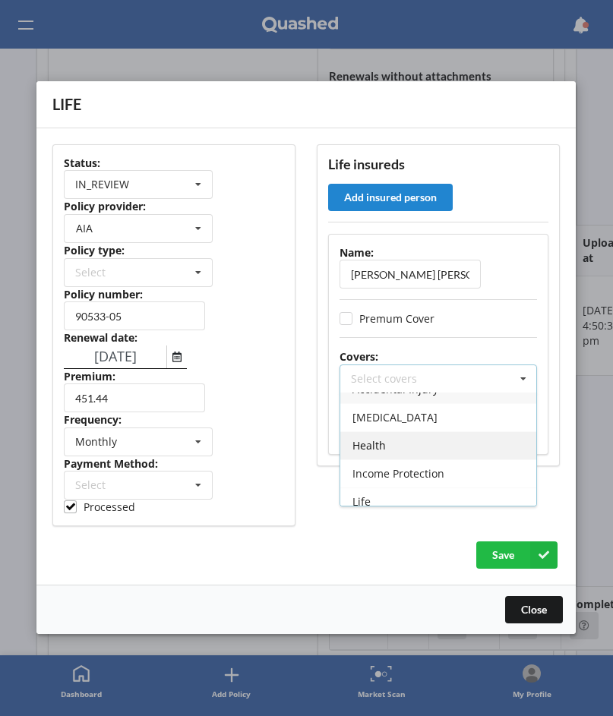
click at [441, 444] on div "Health" at bounding box center [439, 445] width 196 height 28
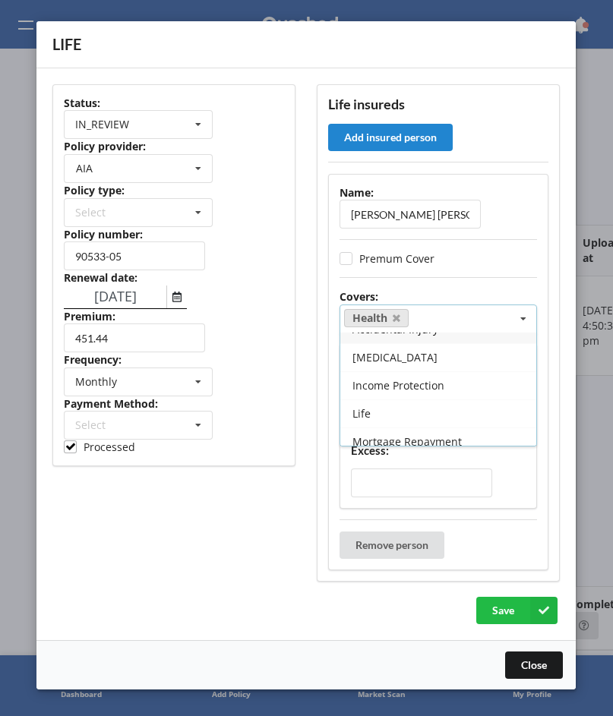
click at [269, 548] on div "Status: IN_REVIEW ACTIVE EXPIRED FINISH_SETUP IN_REVIEW PROCESSING RENEWING INC…" at bounding box center [174, 333] width 264 height 519
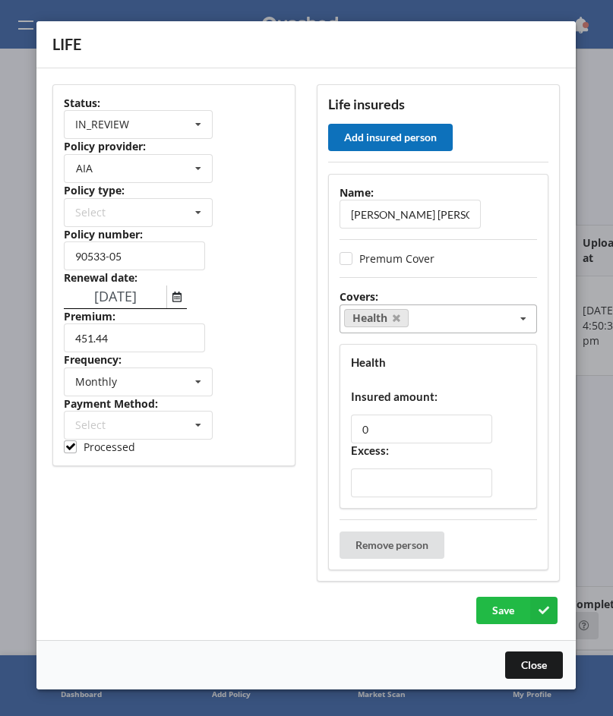
click at [430, 132] on button "Add insured person" at bounding box center [391, 137] width 125 height 27
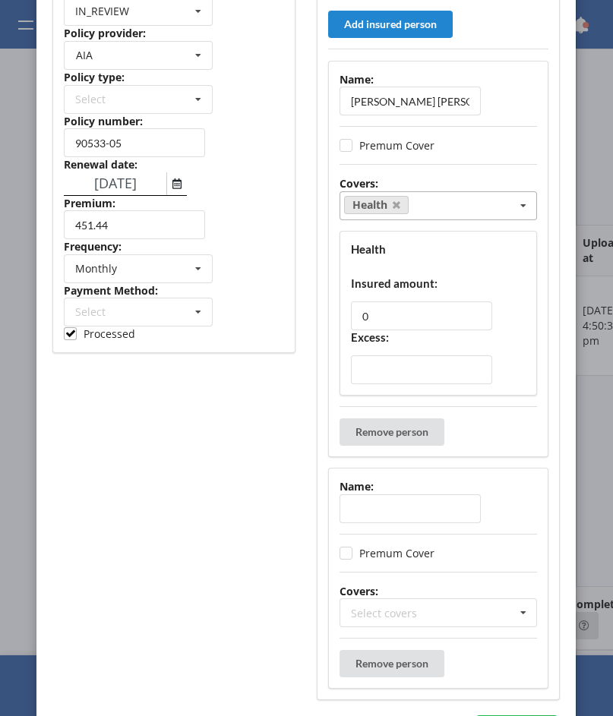
scroll to position [148, 0]
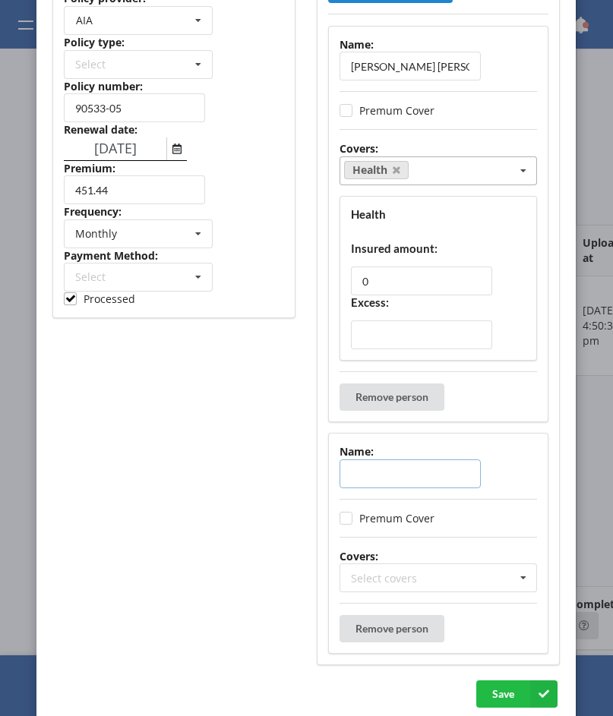
click at [383, 468] on input "text" at bounding box center [410, 473] width 141 height 29
paste input "Sienna Violet Faith Bravo-Morello"
type input "Sienna Violet Faith Bravo-Morello"
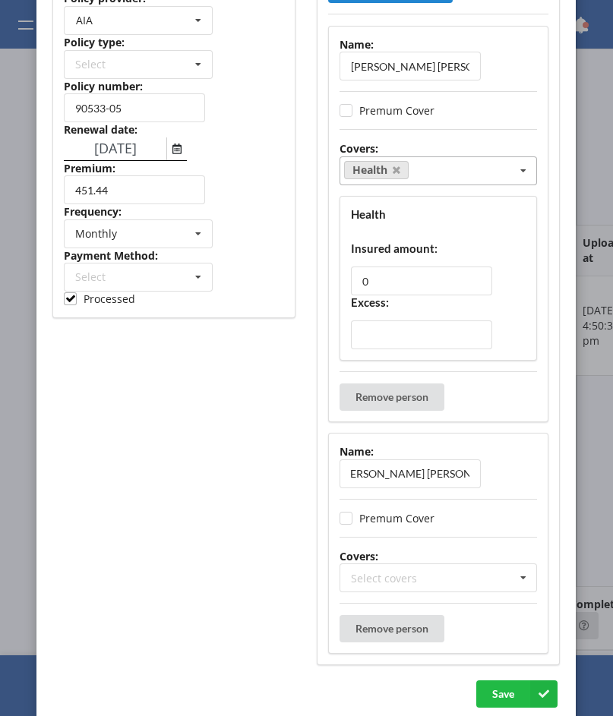
scroll to position [0, 0]
click at [226, 519] on div "Status: IN_REVIEW ACTIVE EXPIRED FINISH_SETUP IN_REVIEW PROCESSING RENEWING INC…" at bounding box center [174, 301] width 264 height 750
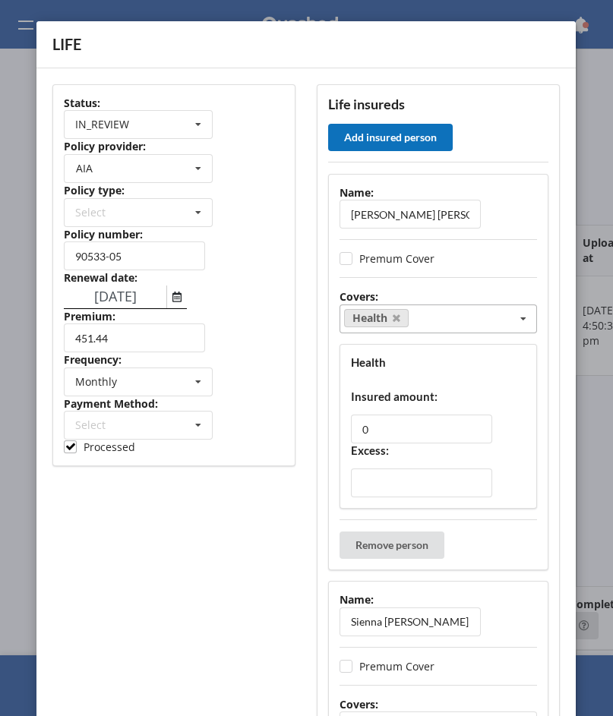
click at [430, 145] on button "Add insured person" at bounding box center [391, 137] width 125 height 27
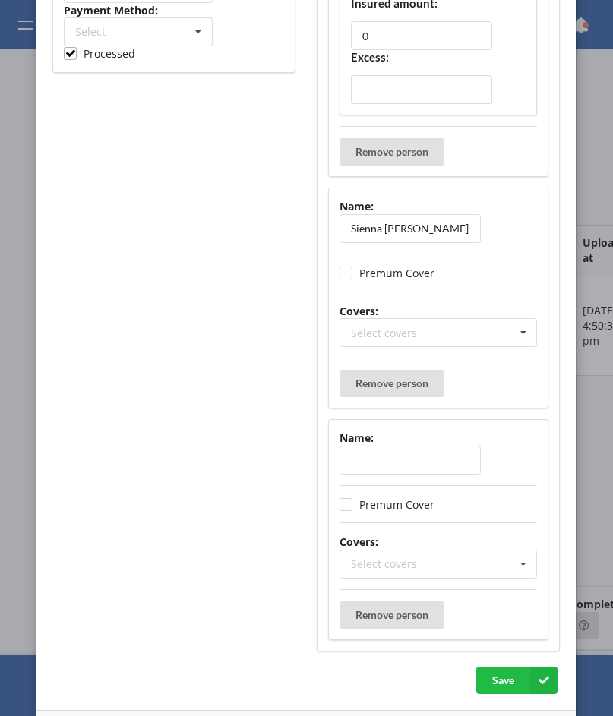
scroll to position [437, 0]
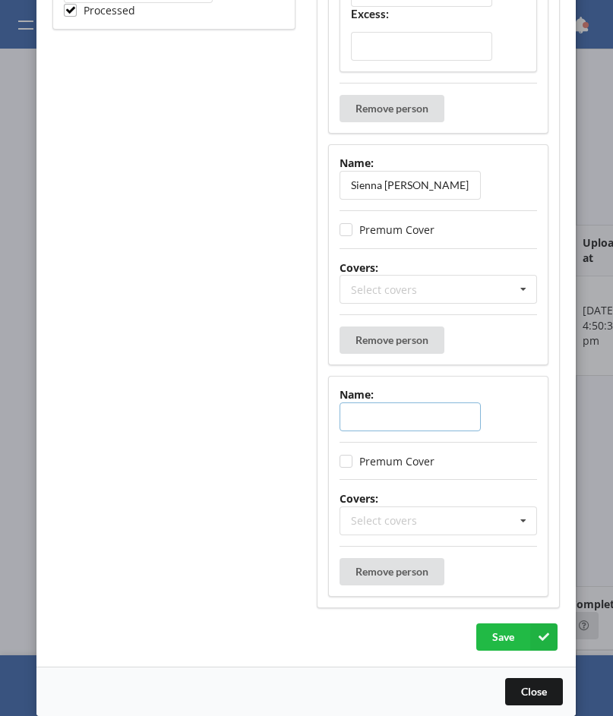
click at [381, 415] on input "text" at bounding box center [410, 416] width 141 height 29
paste input "Scarlett Giuseppina Mari Bravo-More"
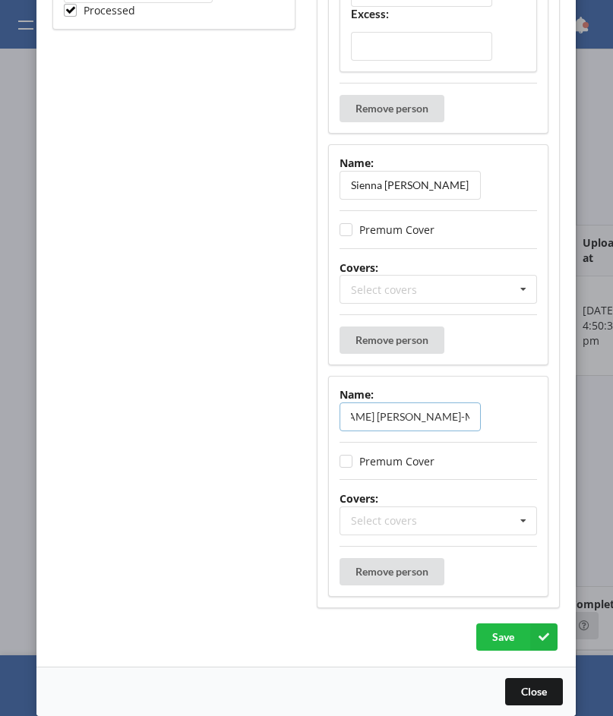
type input "Scarlett Giuseppina Mari Bravo-More"
click at [219, 497] on div "Status: IN_REVIEW ACTIVE EXPIRED FINISH_SETUP IN_REVIEW PROCESSING RENEWING INC…" at bounding box center [174, 128] width 264 height 982
click at [507, 641] on button "Save" at bounding box center [516, 636] width 81 height 27
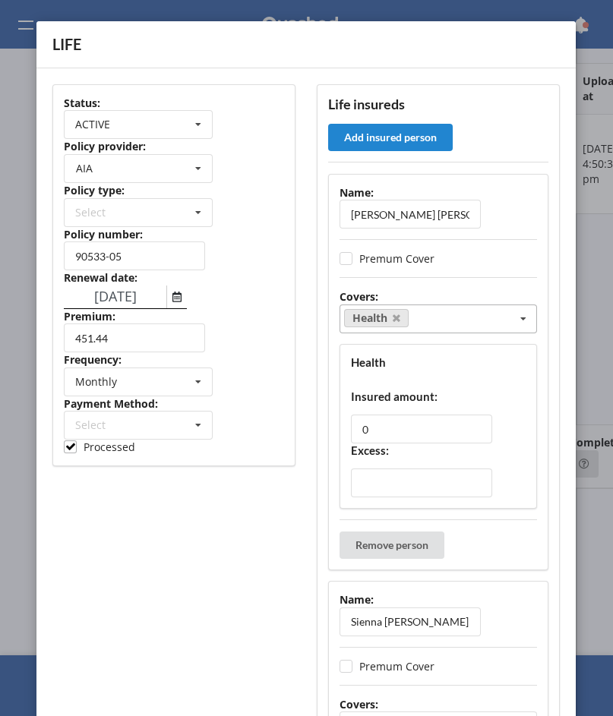
scroll to position [437, 0]
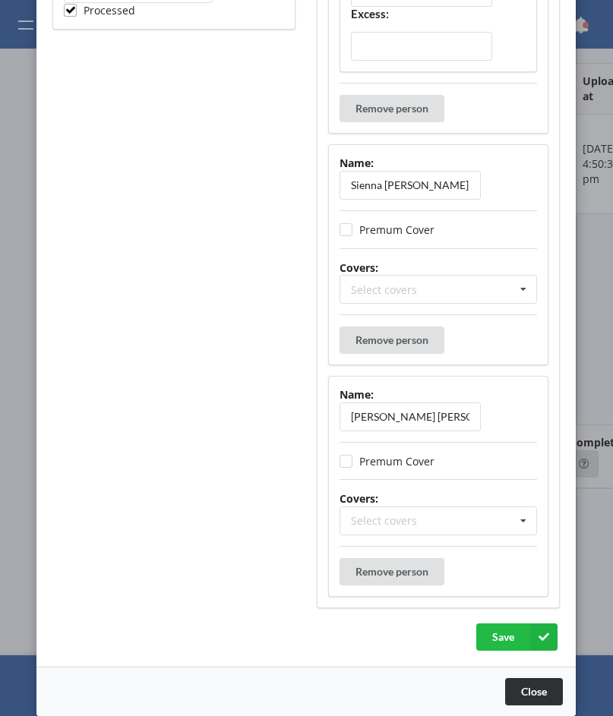
click at [528, 697] on button "Close" at bounding box center [534, 691] width 58 height 27
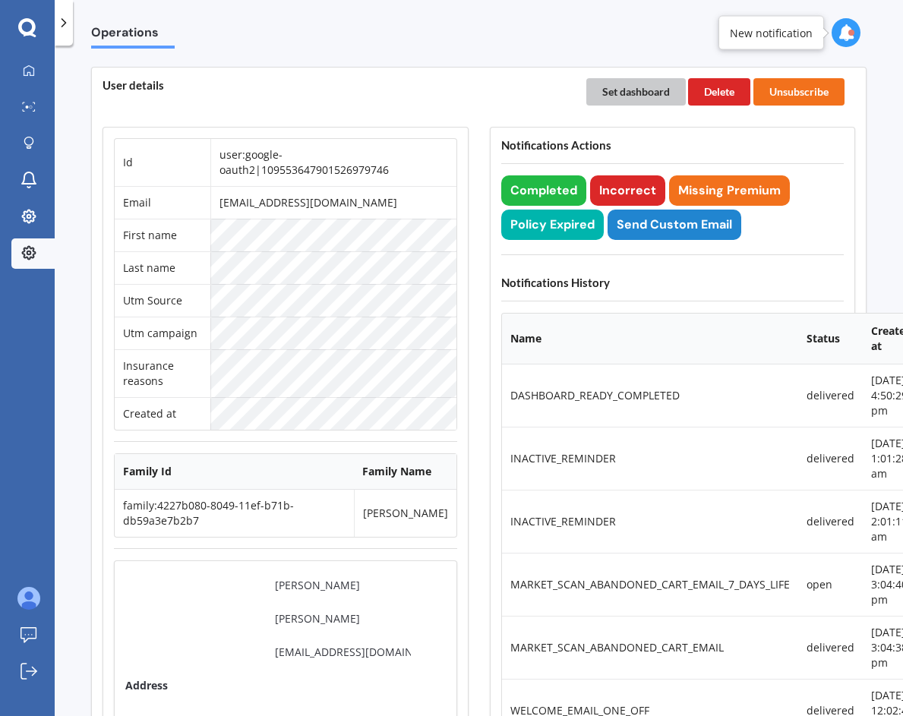
click at [612, 96] on button "Set dashboard" at bounding box center [635, 91] width 99 height 27
click at [26, 90] on div "My Dashboard Market Scan Explore insurance Notifications Admin Operations" at bounding box center [27, 165] width 55 height 219
click at [30, 77] on div at bounding box center [28, 72] width 23 height 14
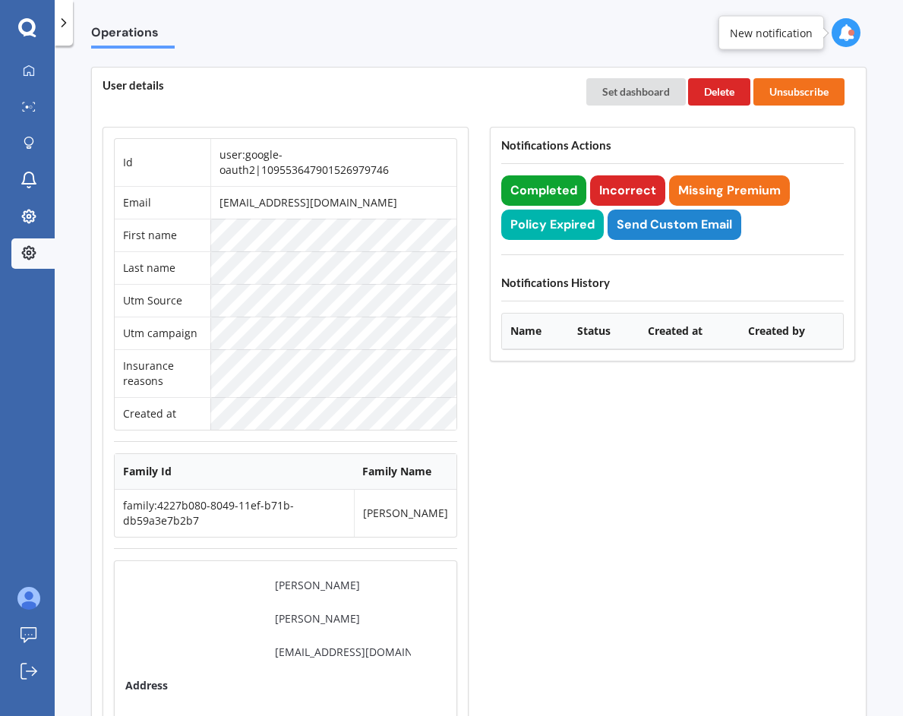
click at [538, 188] on button "Completed" at bounding box center [543, 190] width 85 height 30
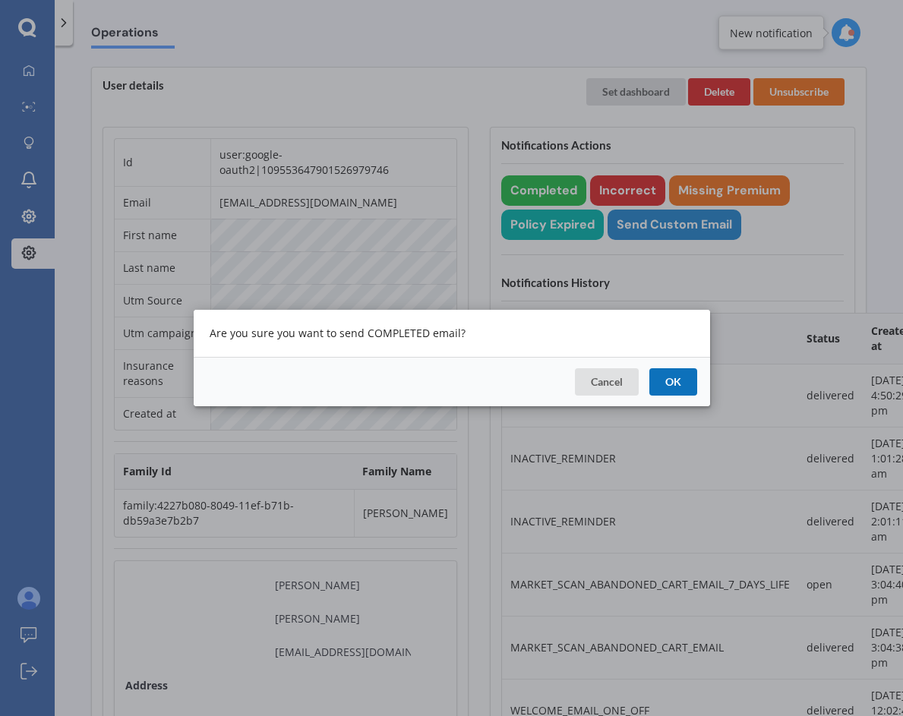
click at [612, 381] on button "OK" at bounding box center [672, 381] width 48 height 27
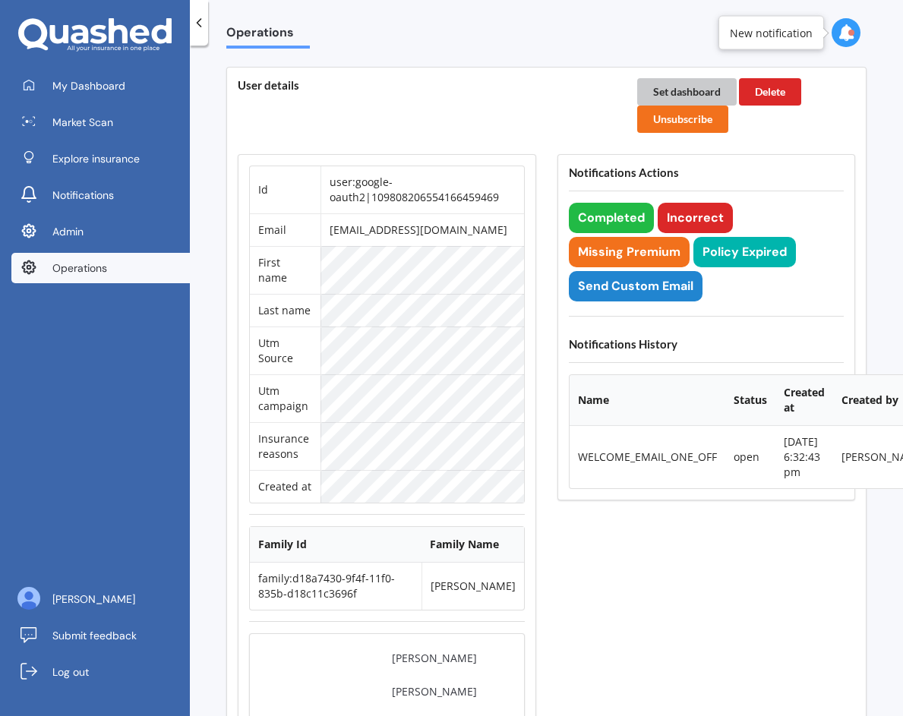
click at [706, 95] on button "Set dashboard" at bounding box center [686, 91] width 99 height 27
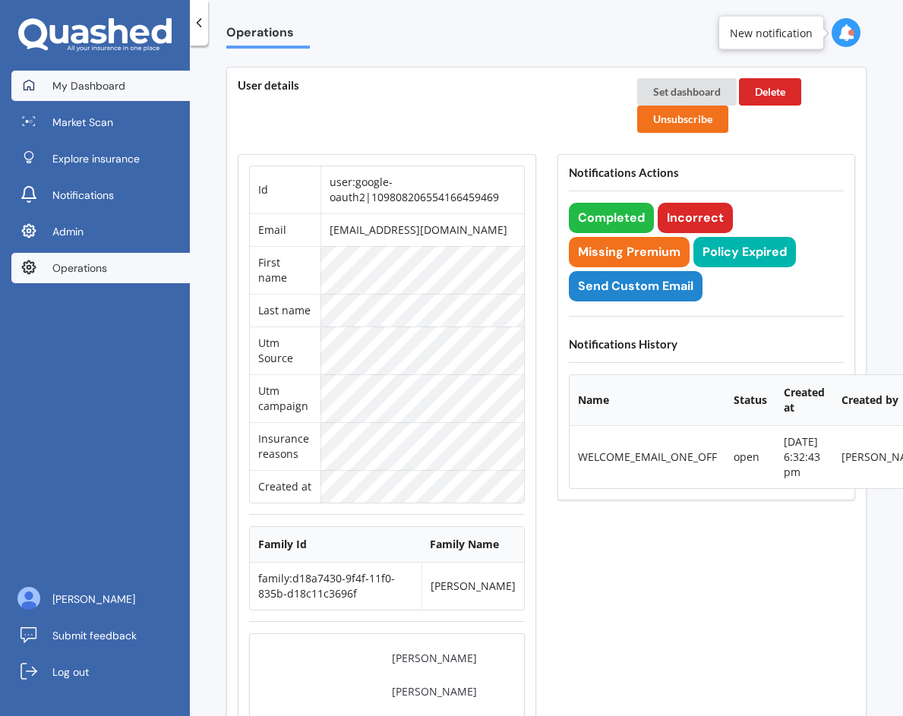
click at [109, 79] on span "My Dashboard" at bounding box center [88, 85] width 73 height 15
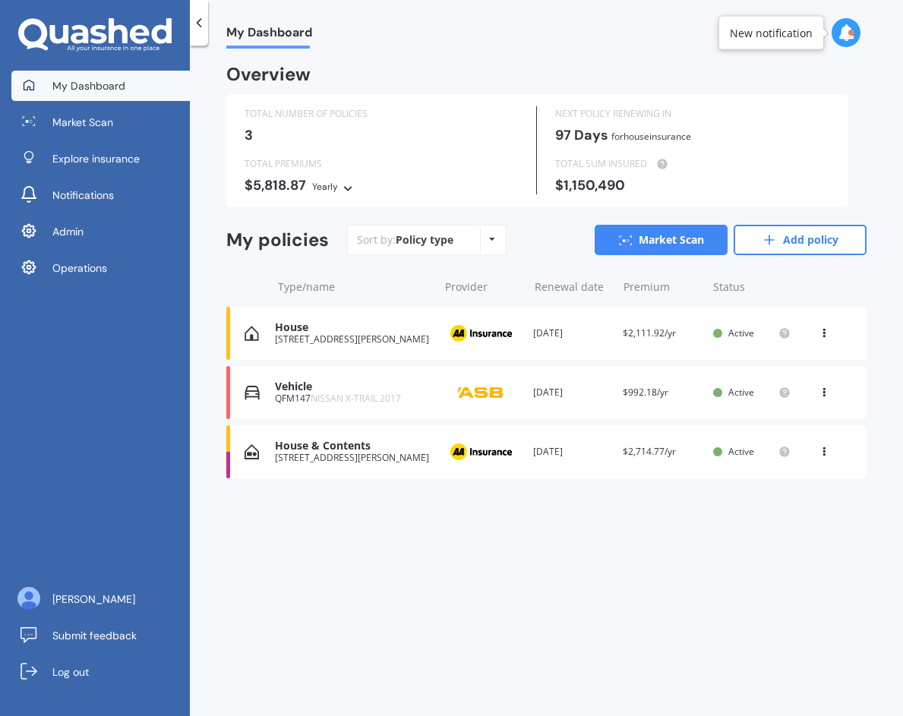
click at [432, 408] on div "Vehicle QFM147 NISSAN X-TRAIL 2017 Provider Renewal date 28 Oct 2026 Premium $9…" at bounding box center [546, 392] width 640 height 53
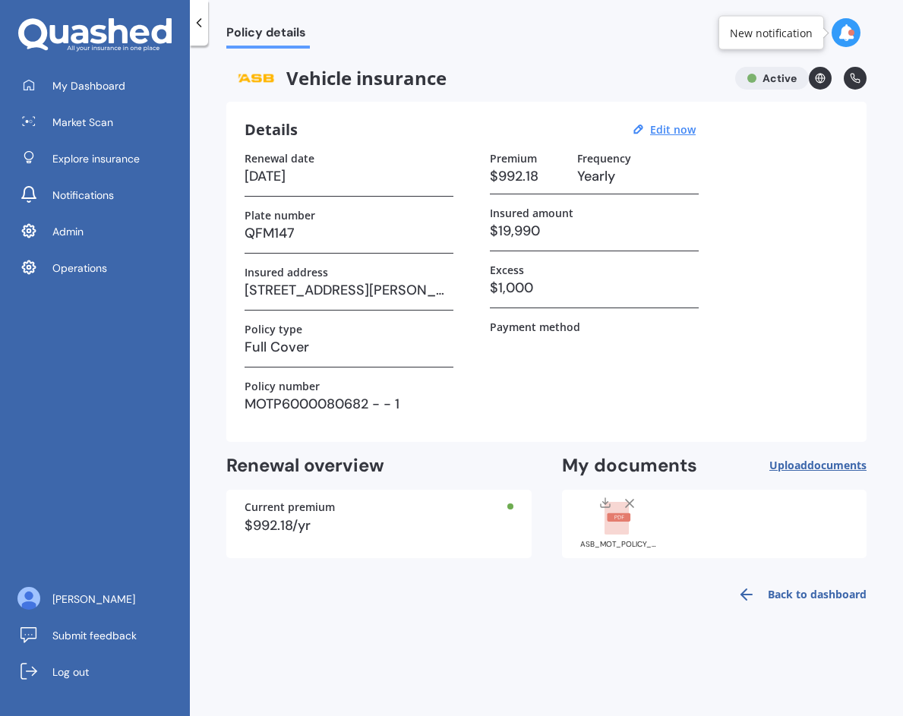
click at [626, 528] on rect at bounding box center [616, 518] width 24 height 33
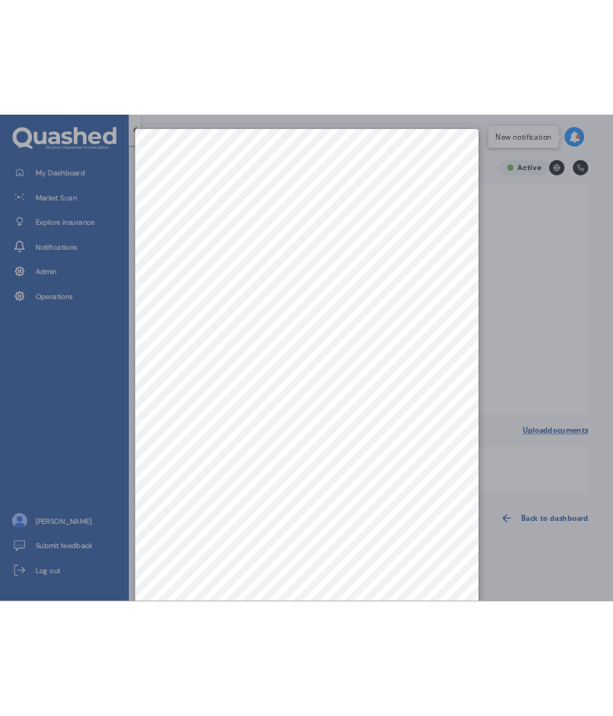
scroll to position [21, 0]
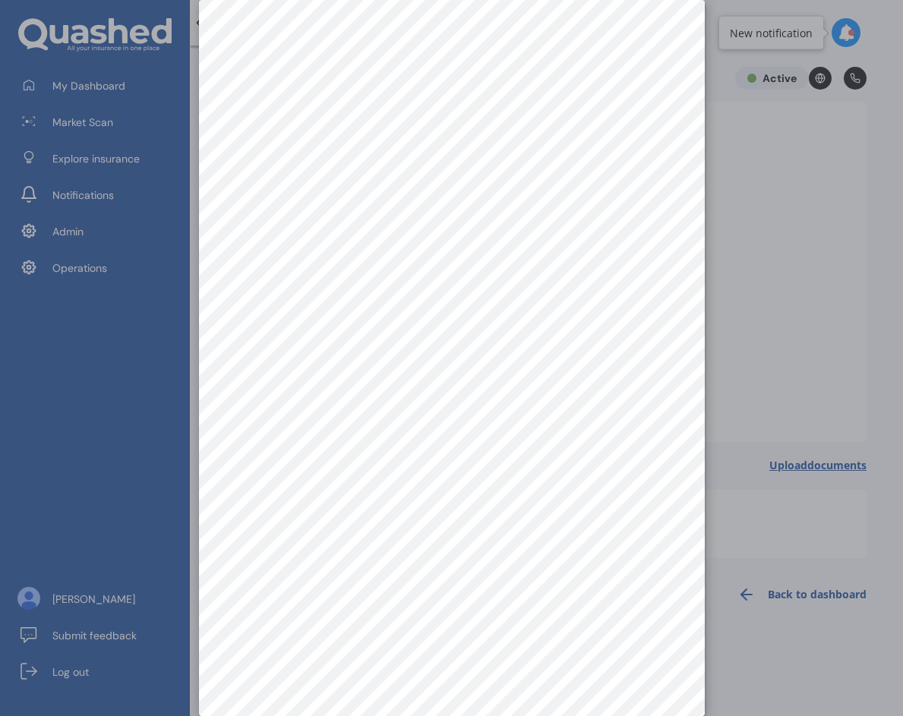
click at [797, 318] on div at bounding box center [451, 358] width 903 height 716
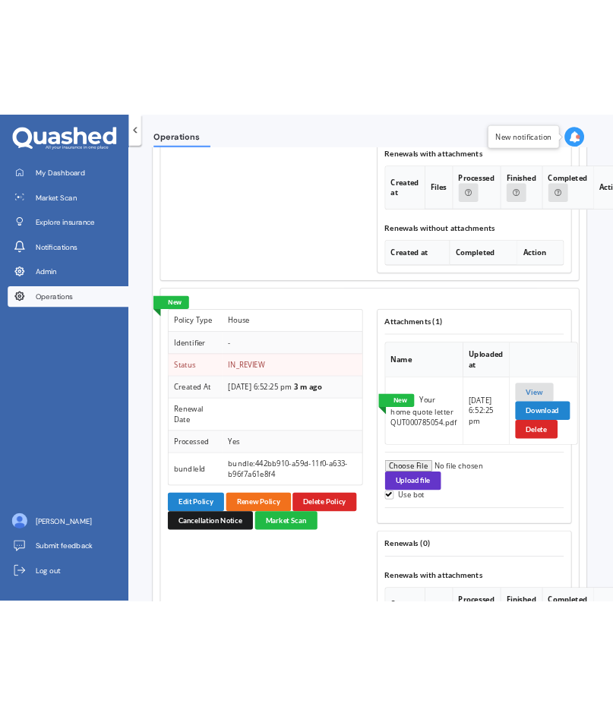
scroll to position [1929, 2]
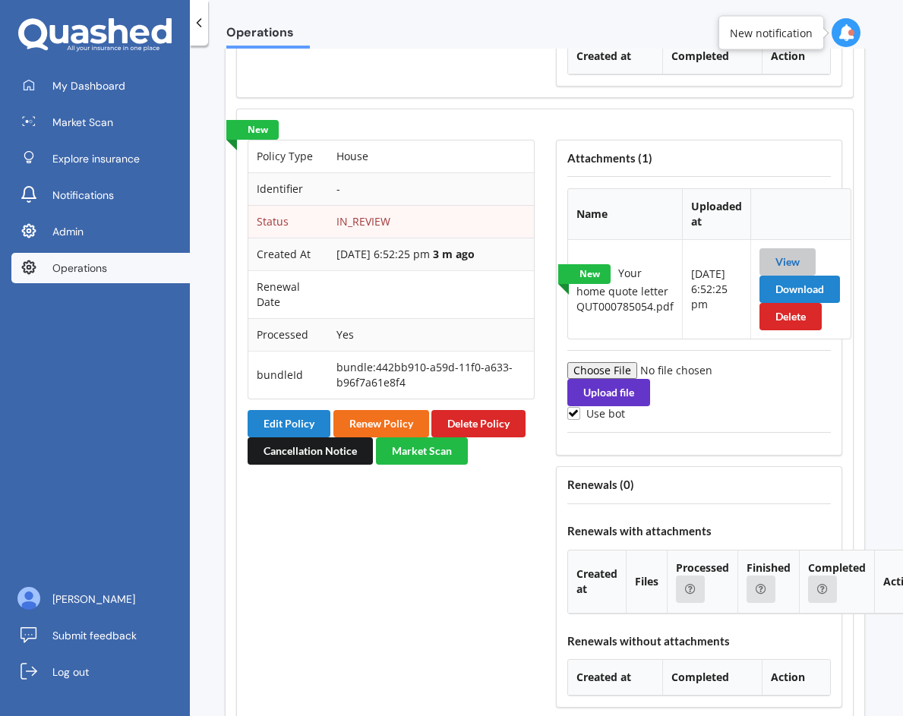
click at [785, 268] on link "View" at bounding box center [787, 261] width 24 height 13
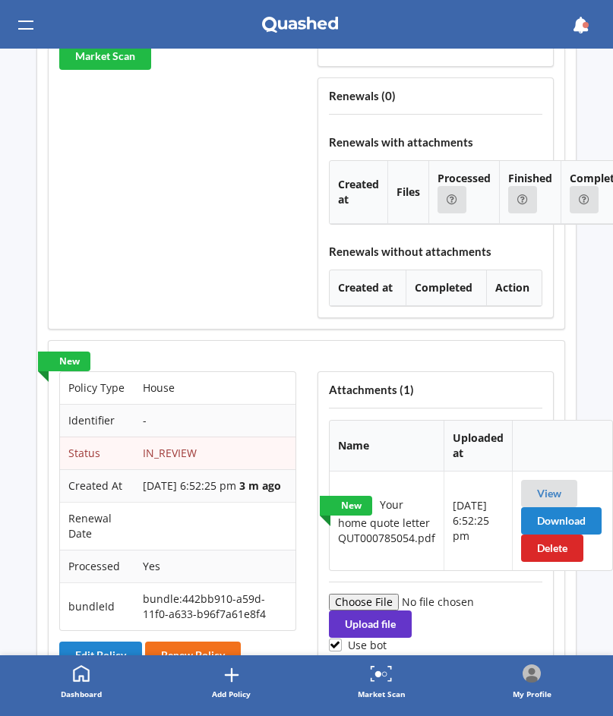
scroll to position [1837, 0]
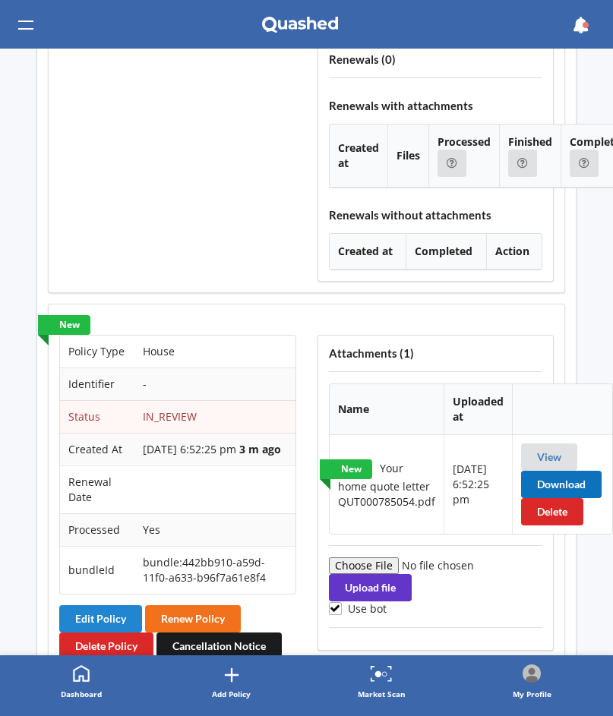
click at [544, 472] on button "Download" at bounding box center [561, 484] width 80 height 27
click at [272, 335] on table "Policy Type House Identifier - Status IN_REVIEW Created At [DATE] 6:52:25 pm 3 …" at bounding box center [177, 465] width 237 height 260
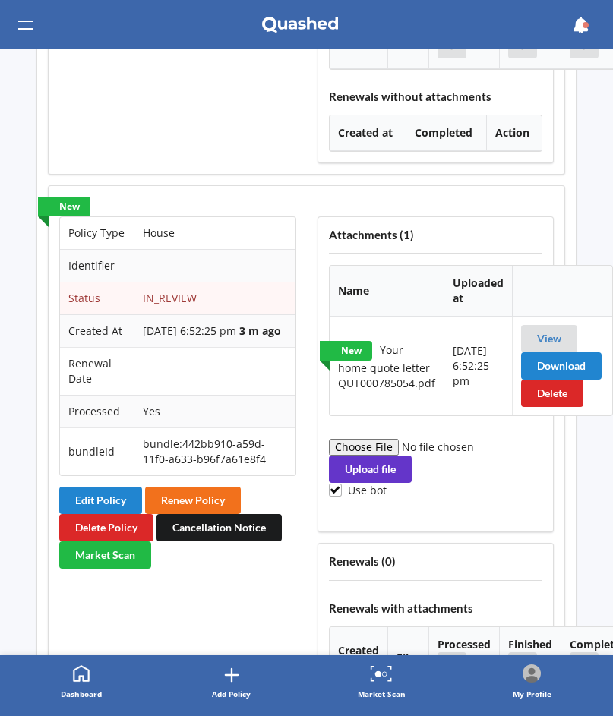
scroll to position [1956, 1]
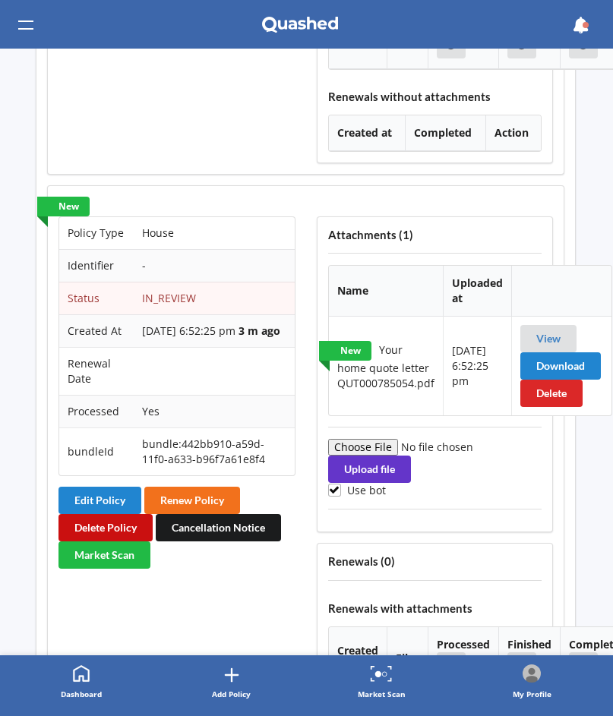
click at [118, 525] on button "Delete Policy" at bounding box center [105, 527] width 94 height 27
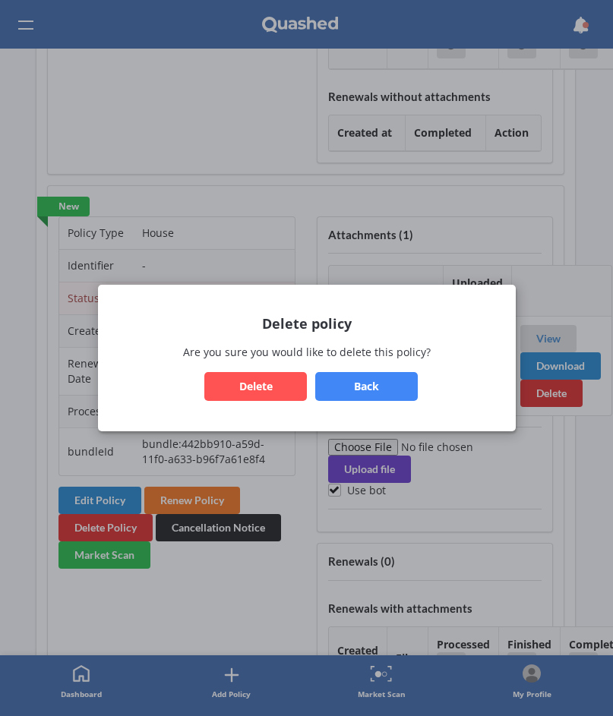
click at [265, 386] on button "Delete" at bounding box center [255, 386] width 103 height 29
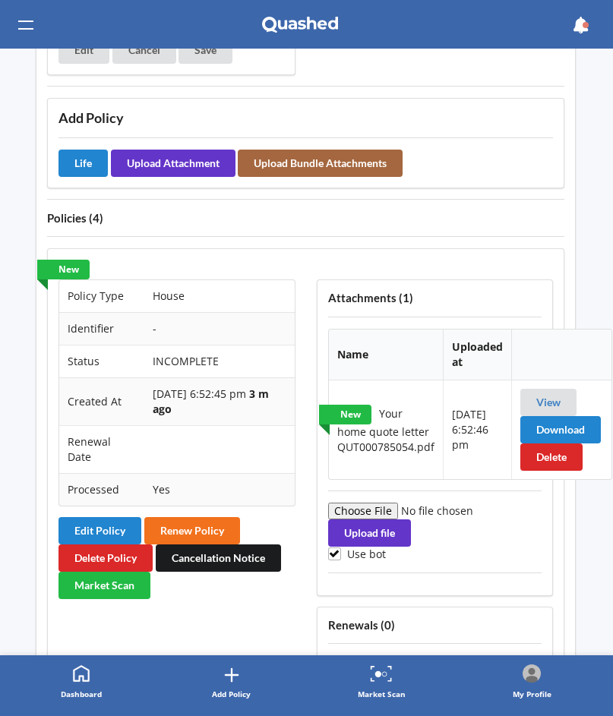
scroll to position [1280, 1]
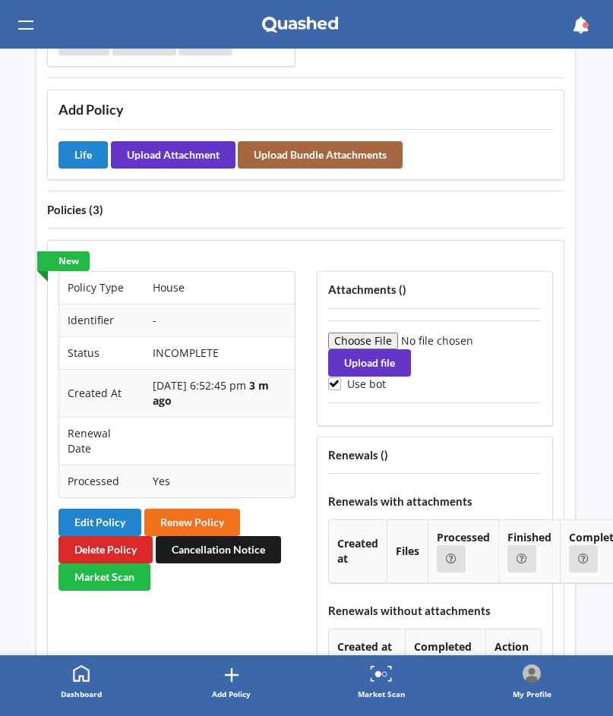
click at [308, 442] on div "Attachments ( ) Upload file Use bot Renewals ( ) Renewals with attachments Crea…" at bounding box center [435, 473] width 258 height 427
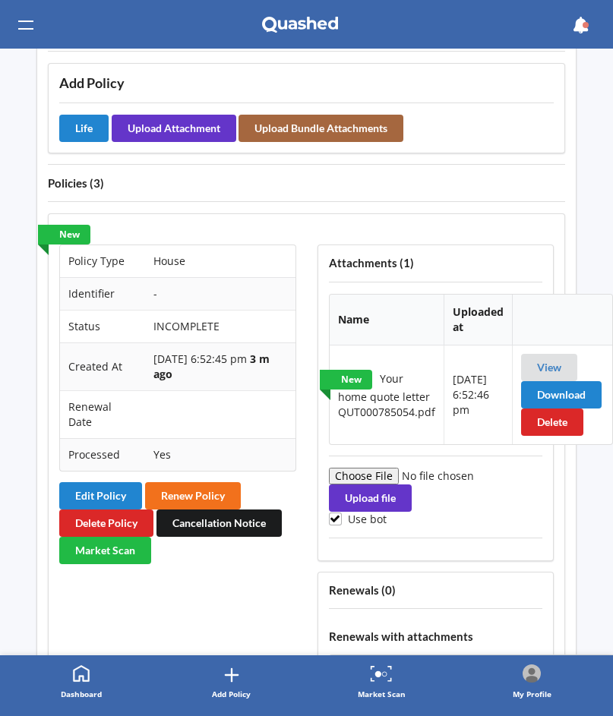
scroll to position [1331, 0]
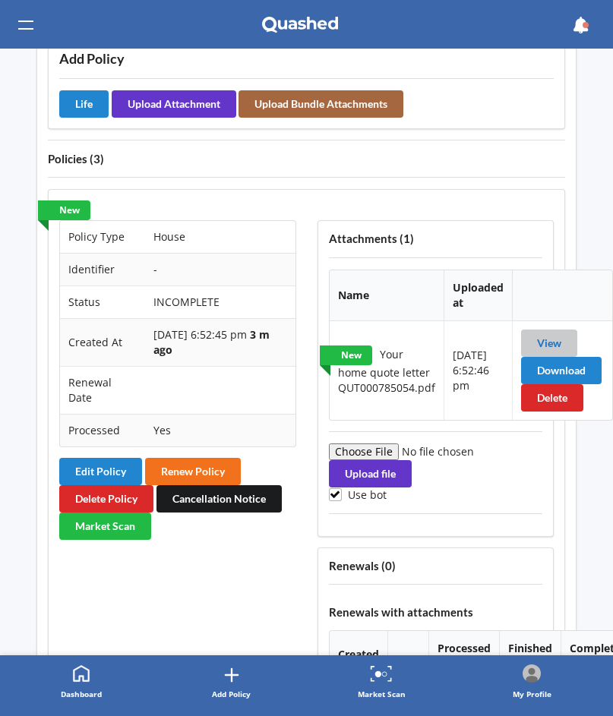
click at [543, 336] on link "View" at bounding box center [549, 342] width 24 height 13
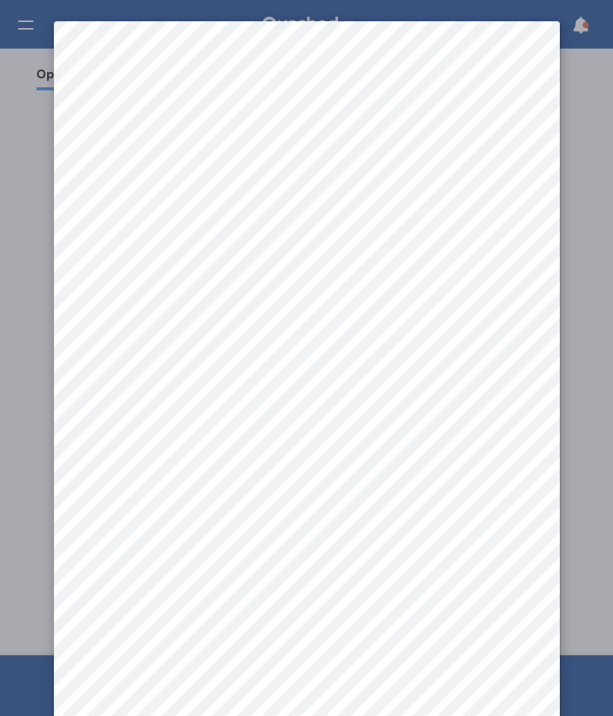
click at [600, 243] on div at bounding box center [306, 358] width 613 height 716
click at [26, 227] on div at bounding box center [306, 358] width 613 height 716
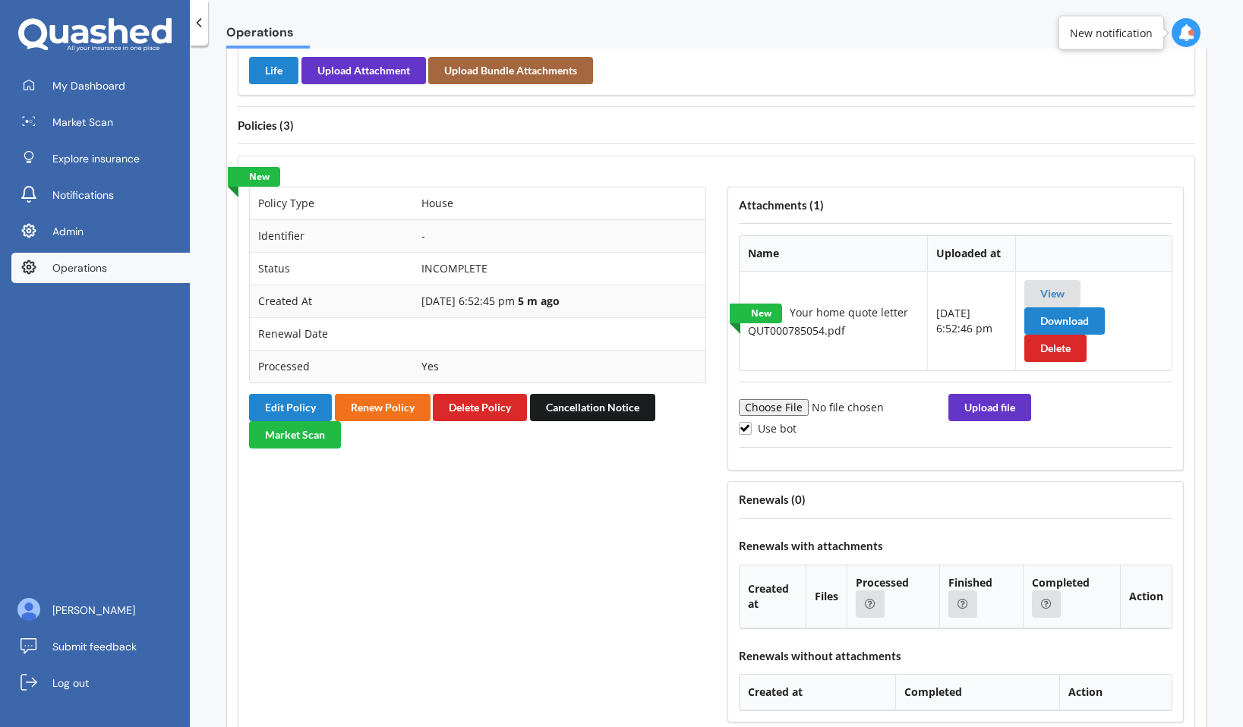
scroll to position [1135, 0]
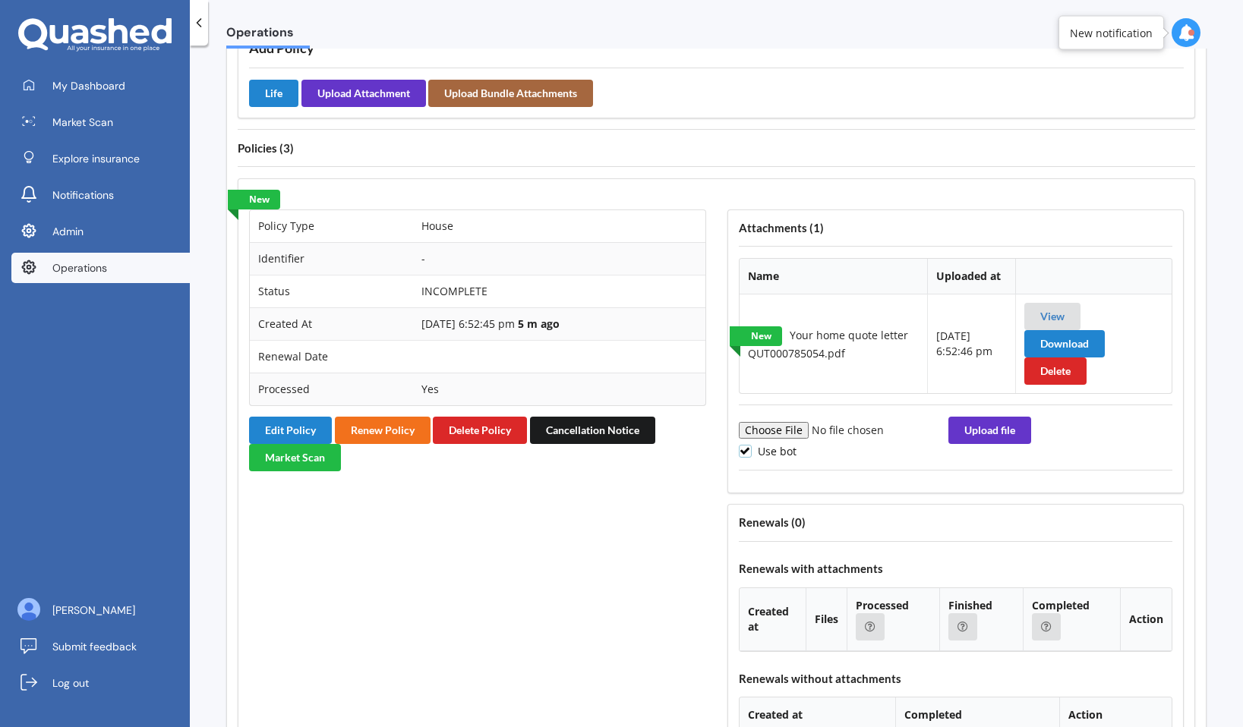
click at [781, 454] on label "Use bot" at bounding box center [768, 451] width 58 height 13
checkbox input "false"
click at [788, 428] on input "file" at bounding box center [842, 430] width 207 height 17
type input "C:\fakepath\Your home quote letter QUT000785054.pdf"
click at [992, 436] on button "Upload file" at bounding box center [989, 430] width 83 height 27
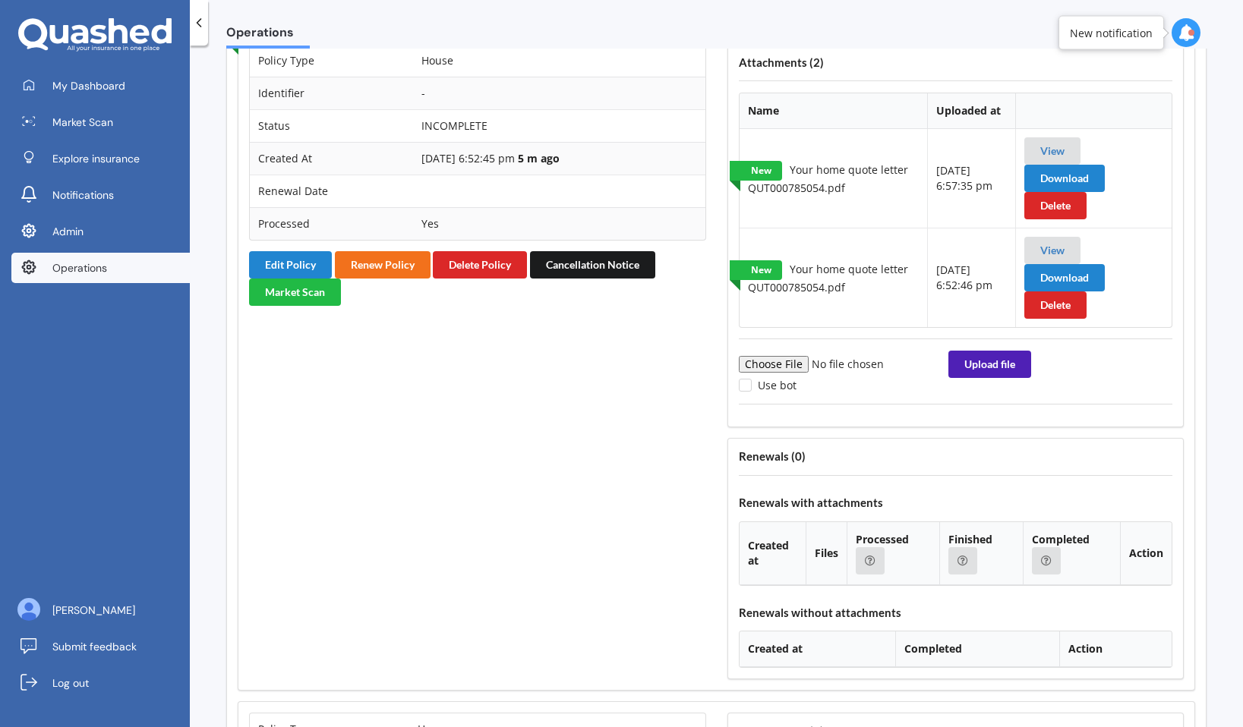
scroll to position [1305, 0]
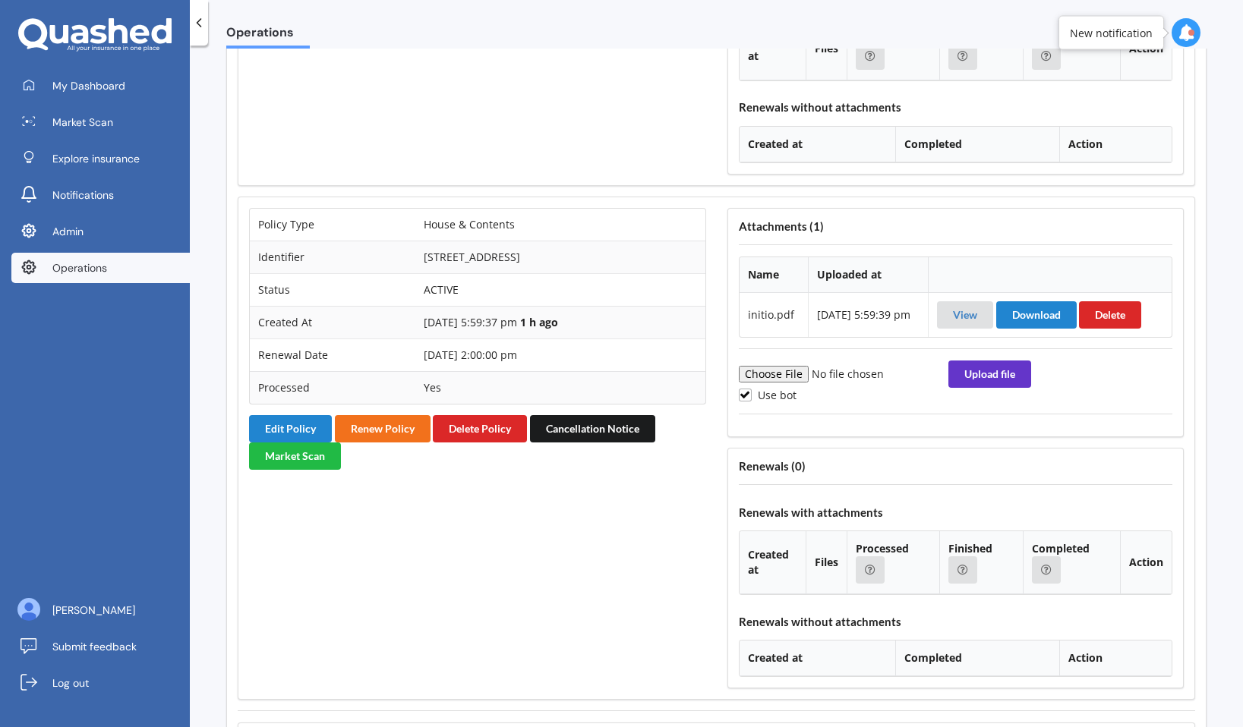
scroll to position [2210, 0]
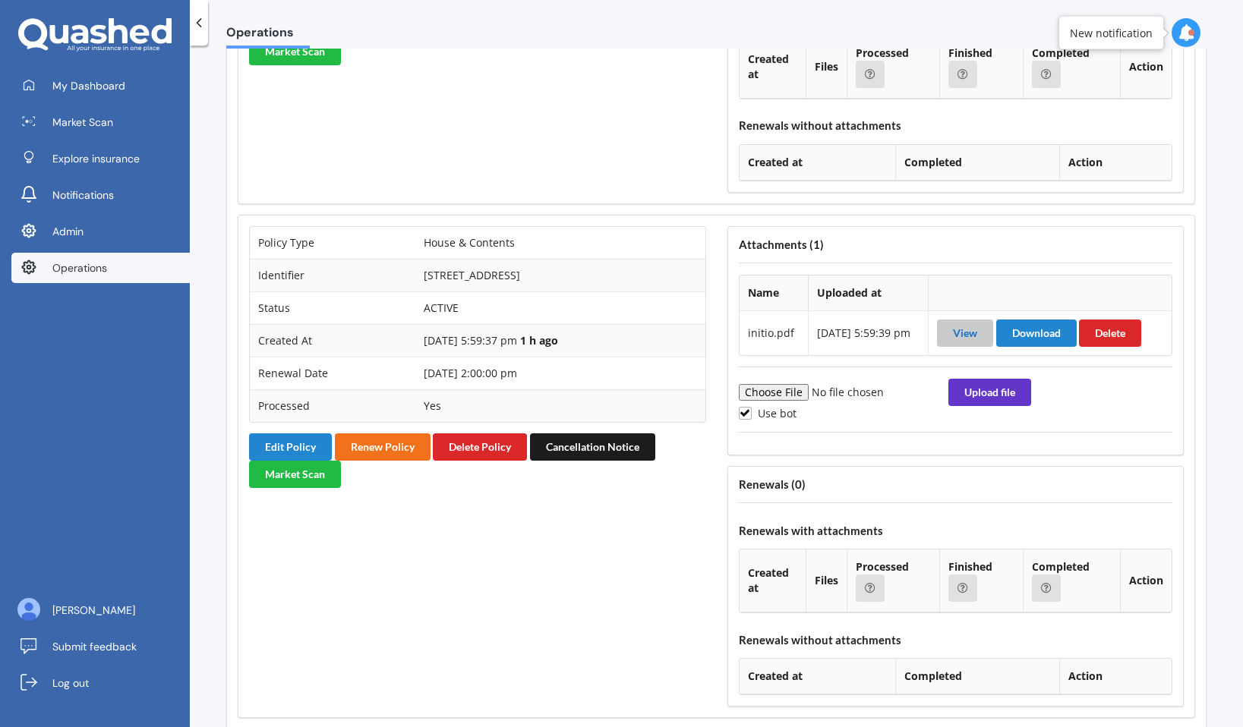
click at [972, 330] on link "View" at bounding box center [965, 332] width 24 height 13
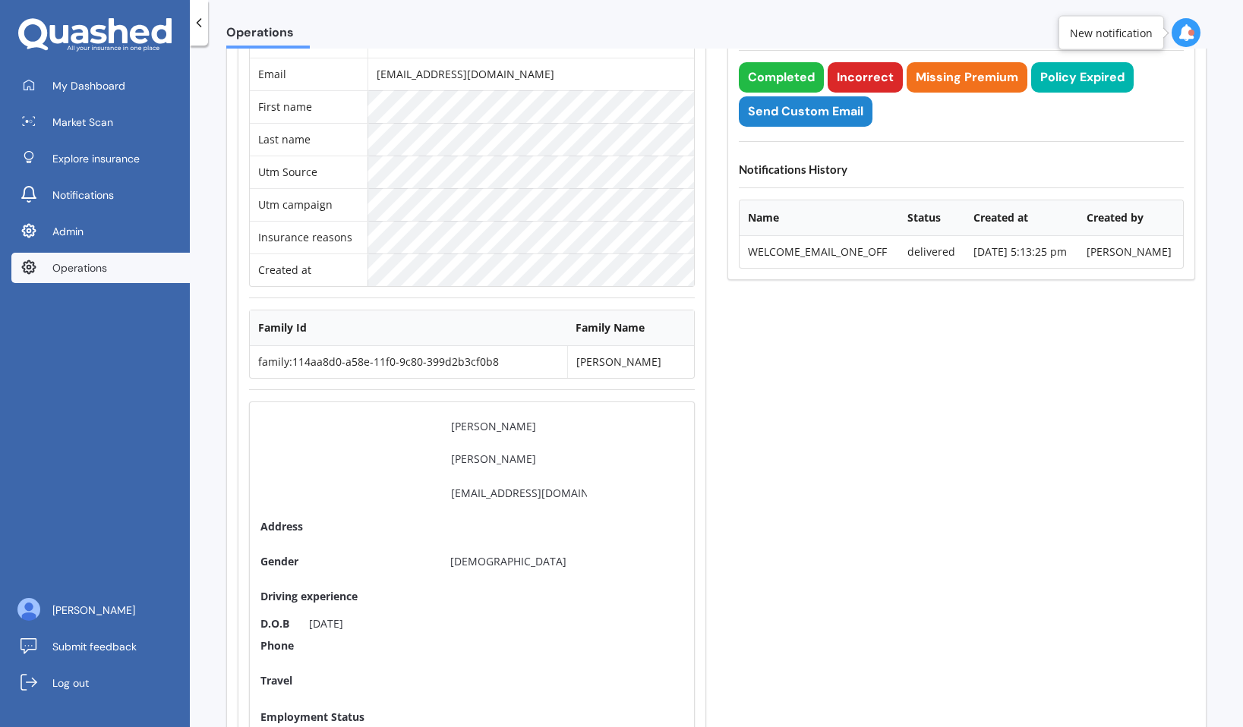
scroll to position [14, 0]
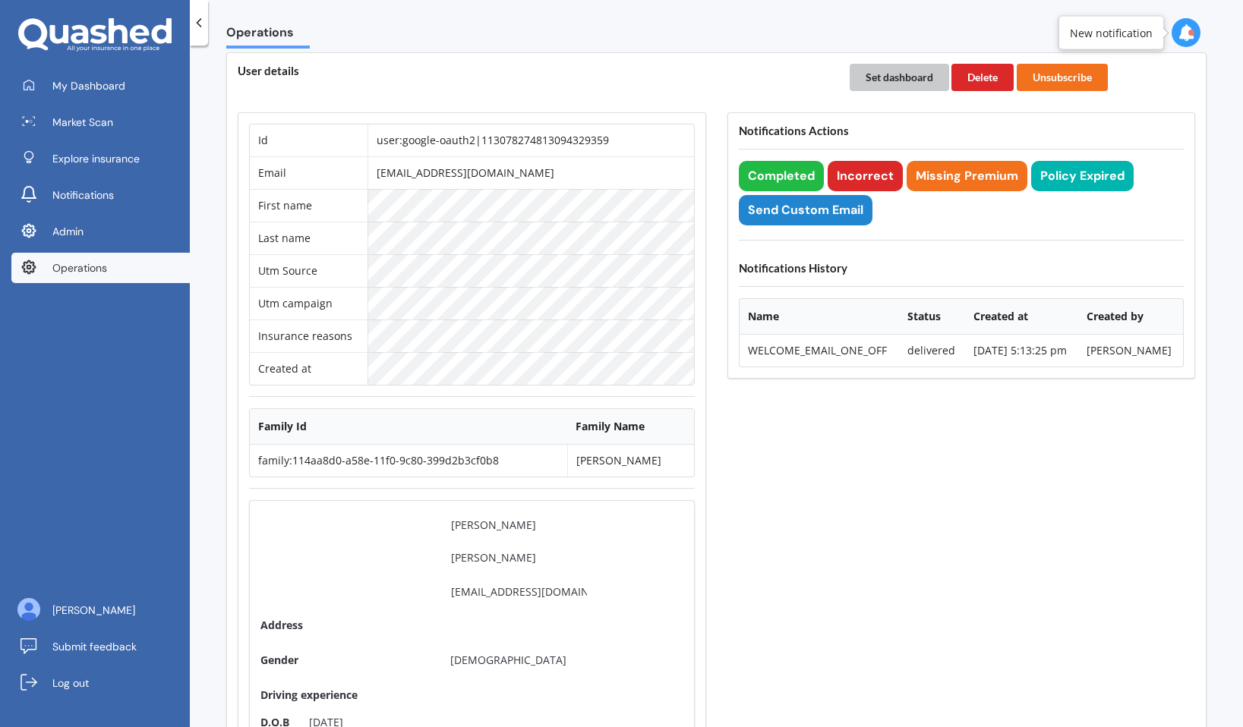
click at [885, 78] on button "Set dashboard" at bounding box center [899, 77] width 99 height 27
click at [100, 88] on span "My Dashboard" at bounding box center [88, 85] width 73 height 15
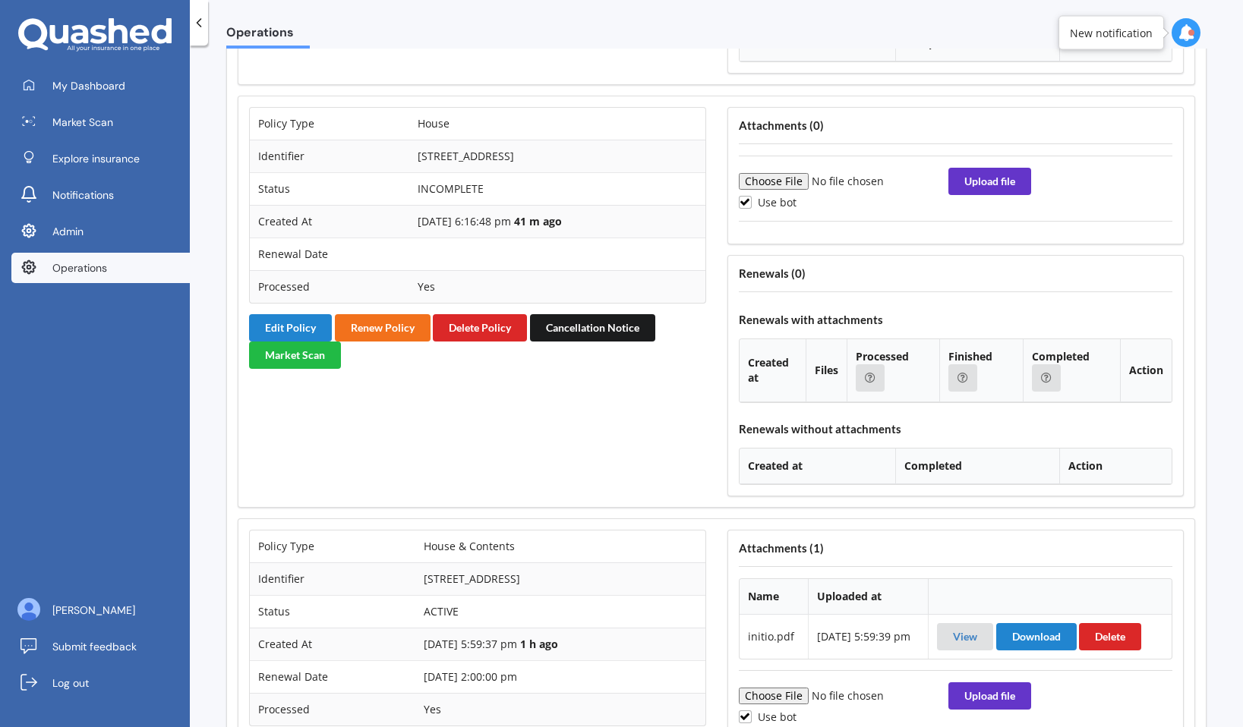
scroll to position [1923, 0]
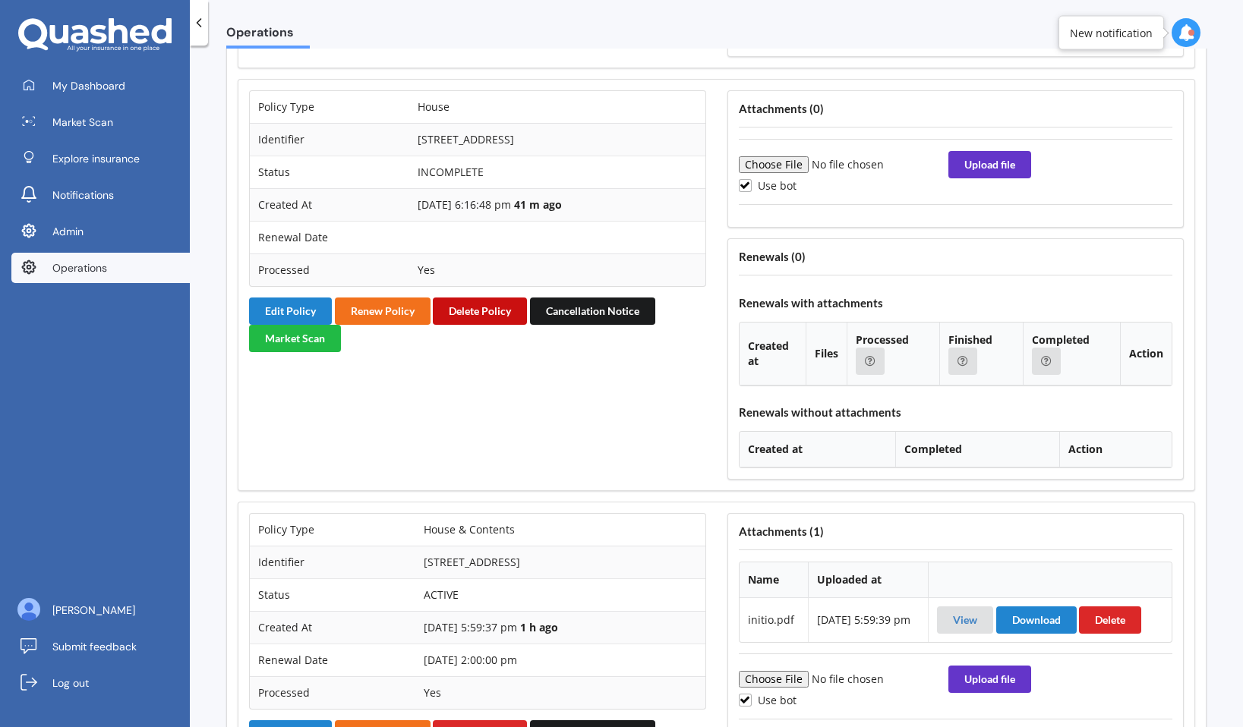
click at [485, 305] on button "Delete Policy" at bounding box center [480, 311] width 94 height 27
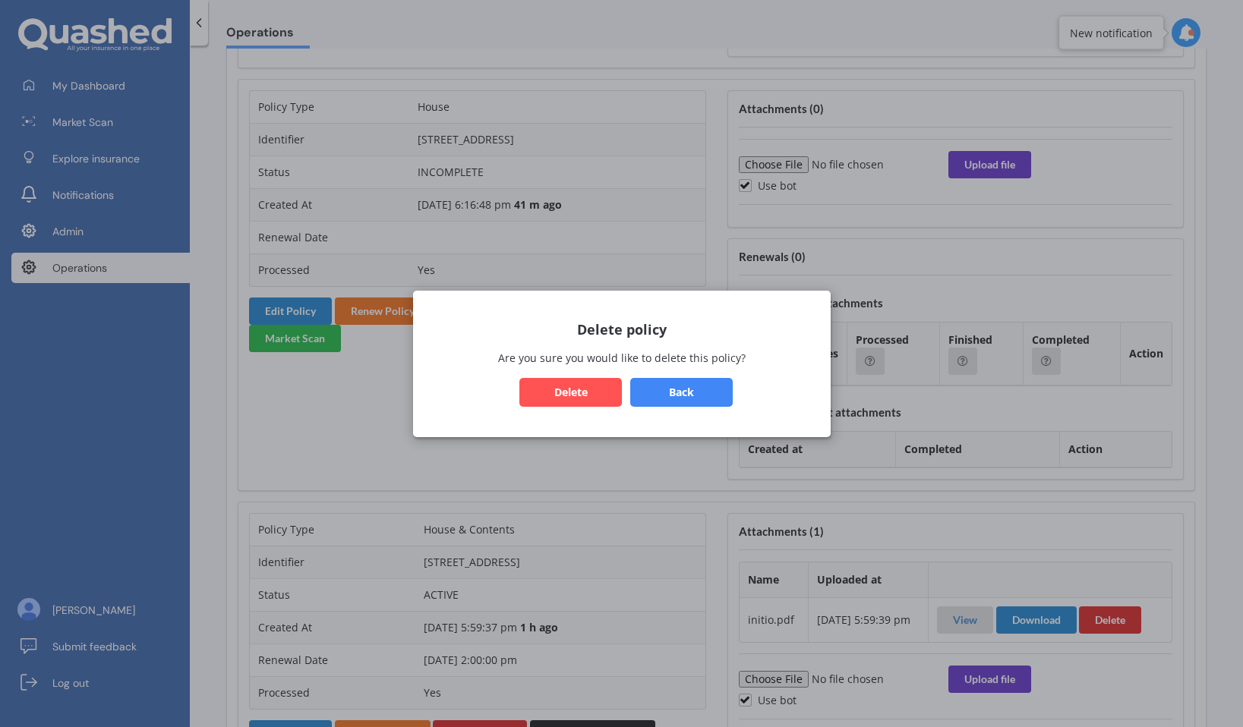
click at [558, 386] on button "Delete" at bounding box center [570, 391] width 103 height 29
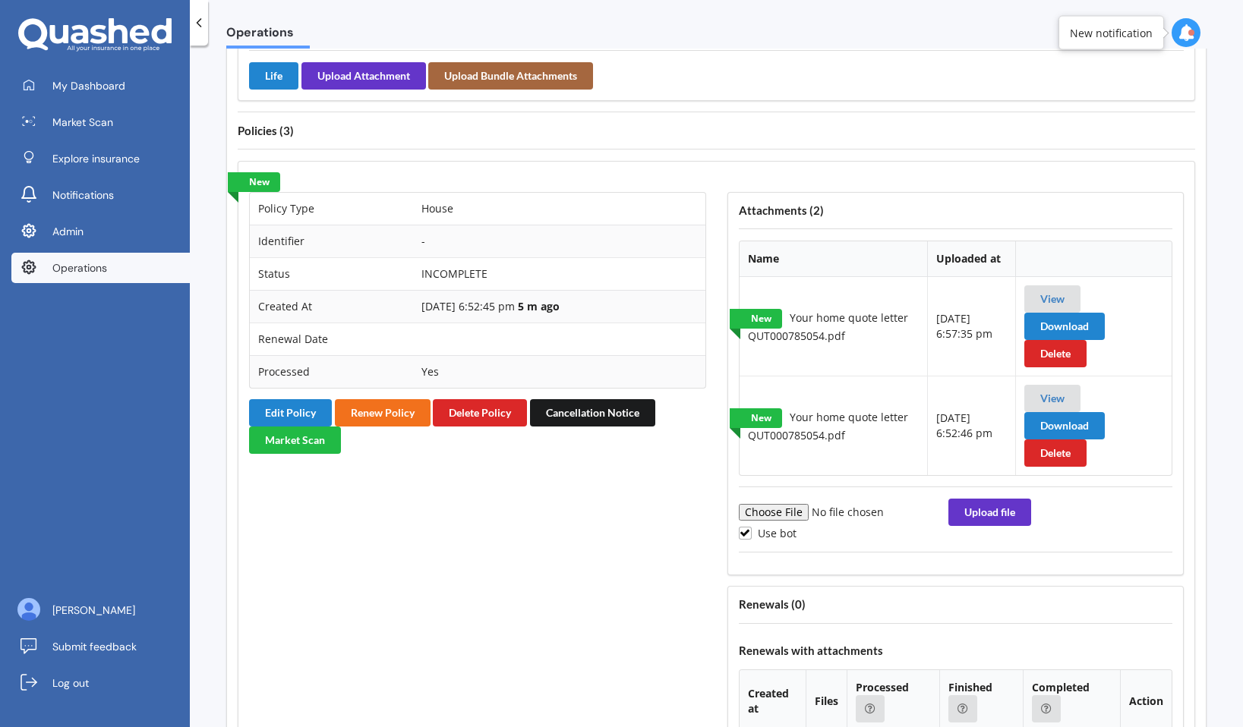
scroll to position [1150, 0]
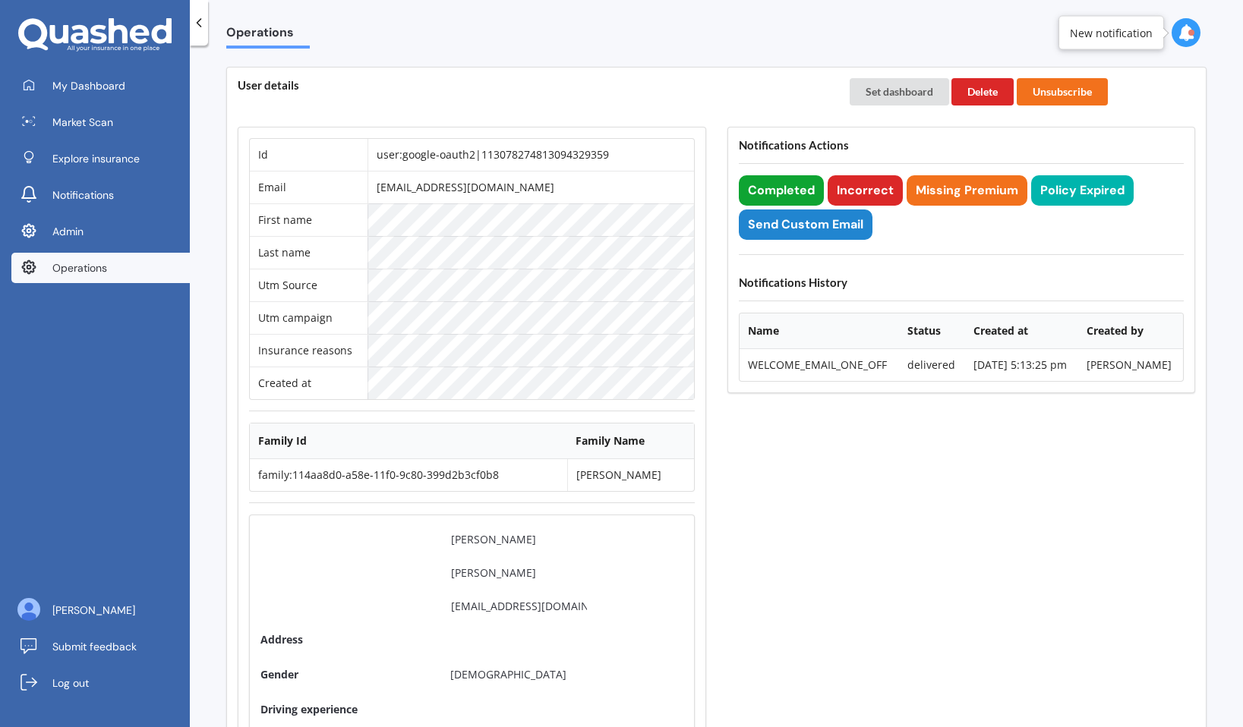
click at [767, 185] on button "Completed" at bounding box center [781, 190] width 85 height 30
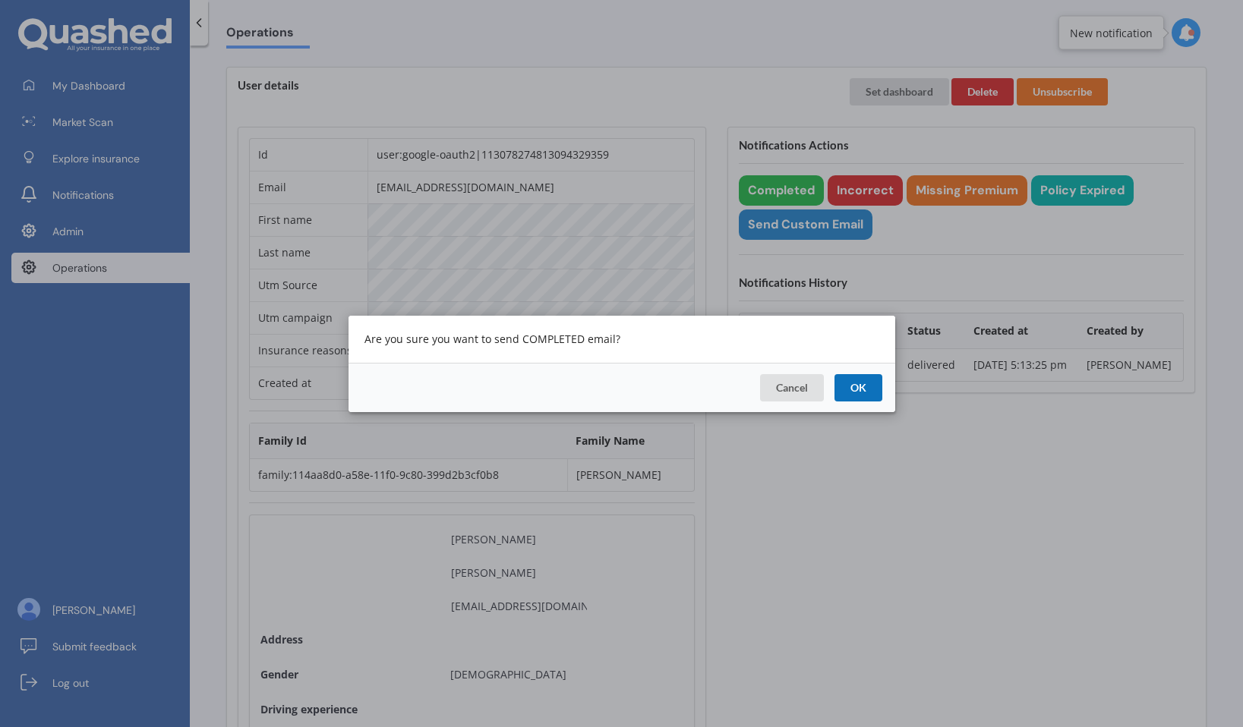
click at [863, 399] on button "OK" at bounding box center [858, 387] width 48 height 27
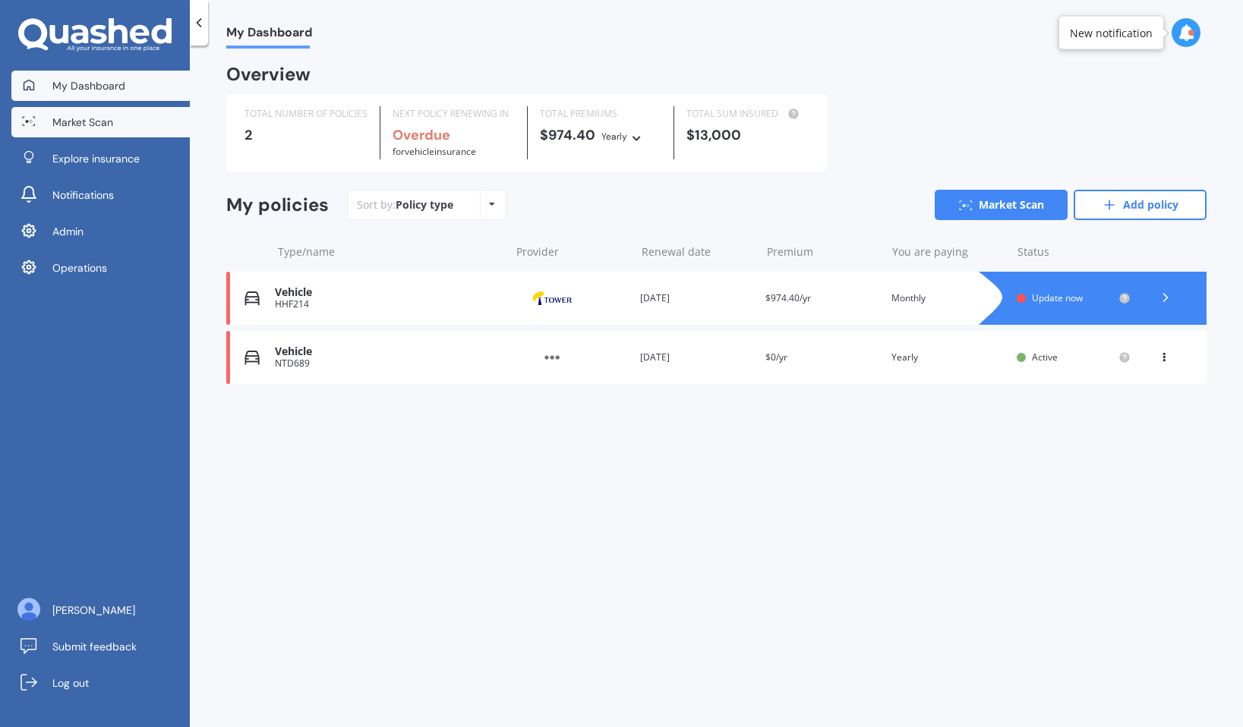
click at [101, 120] on span "Market Scan" at bounding box center [82, 122] width 61 height 15
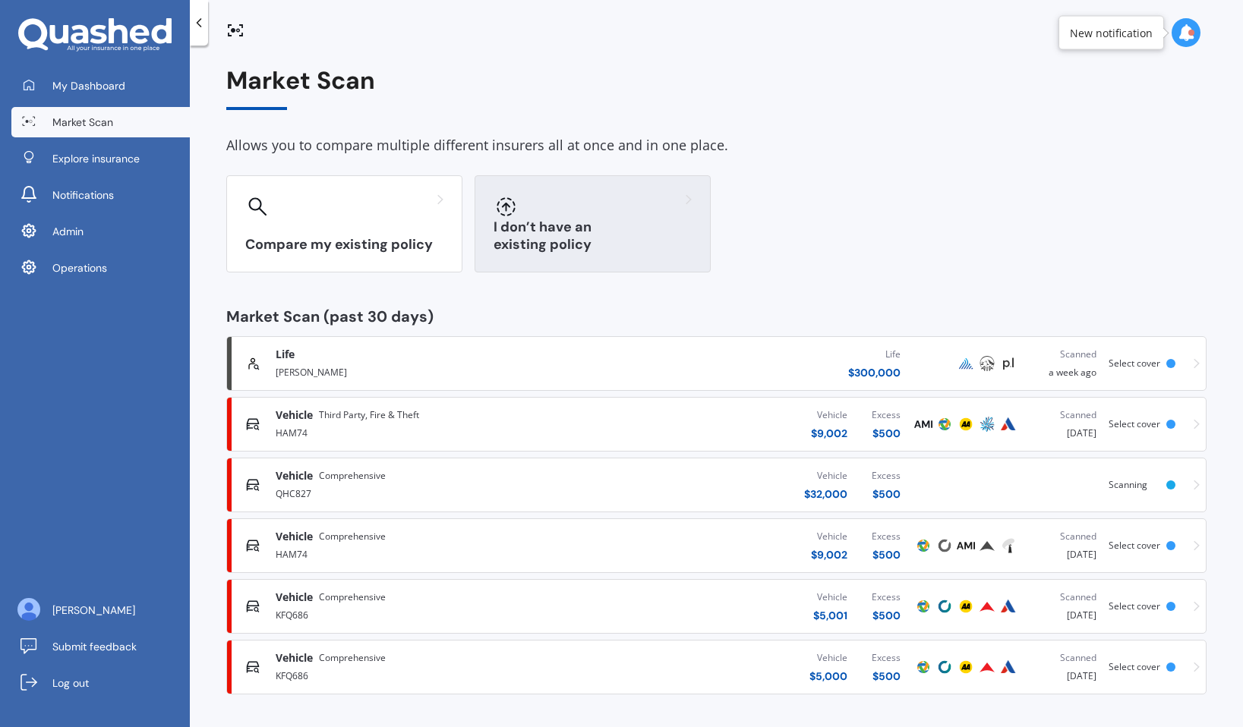
click at [599, 253] on h3 "I don’t have an existing policy" at bounding box center [593, 236] width 198 height 35
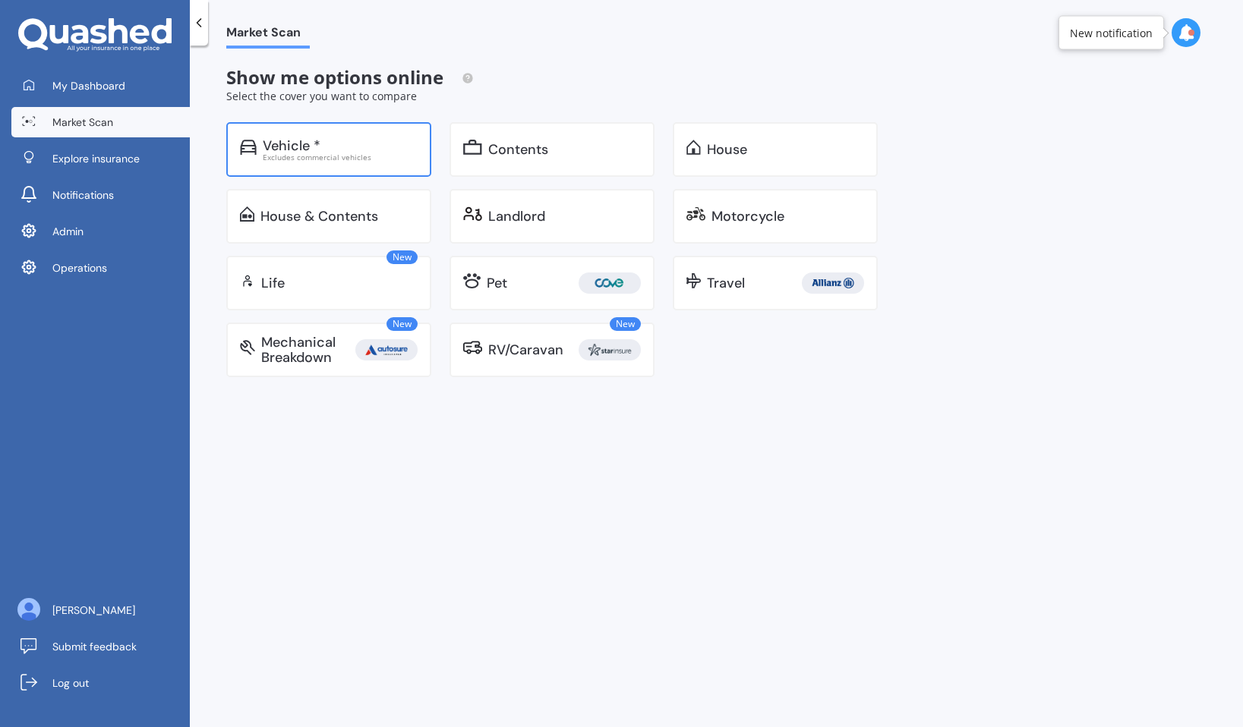
click at [320, 159] on div "Excludes commercial vehicles" at bounding box center [340, 157] width 155 height 8
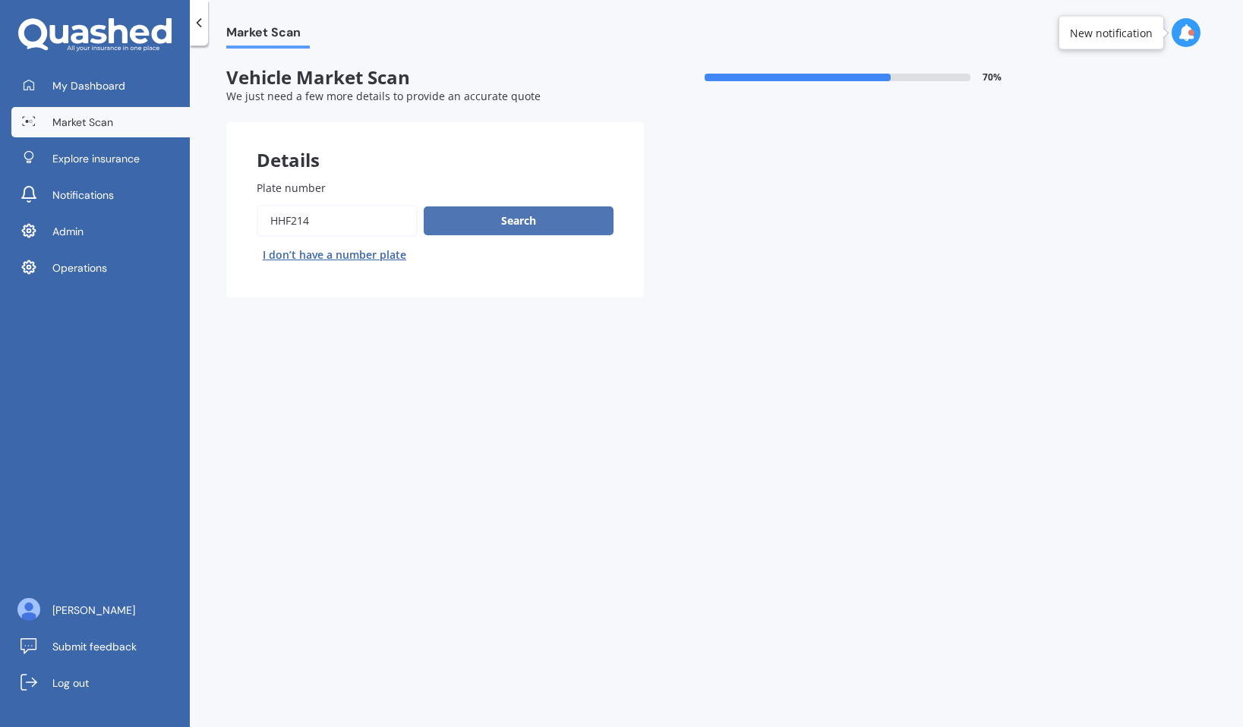
click at [496, 235] on button "Search" at bounding box center [519, 221] width 190 height 29
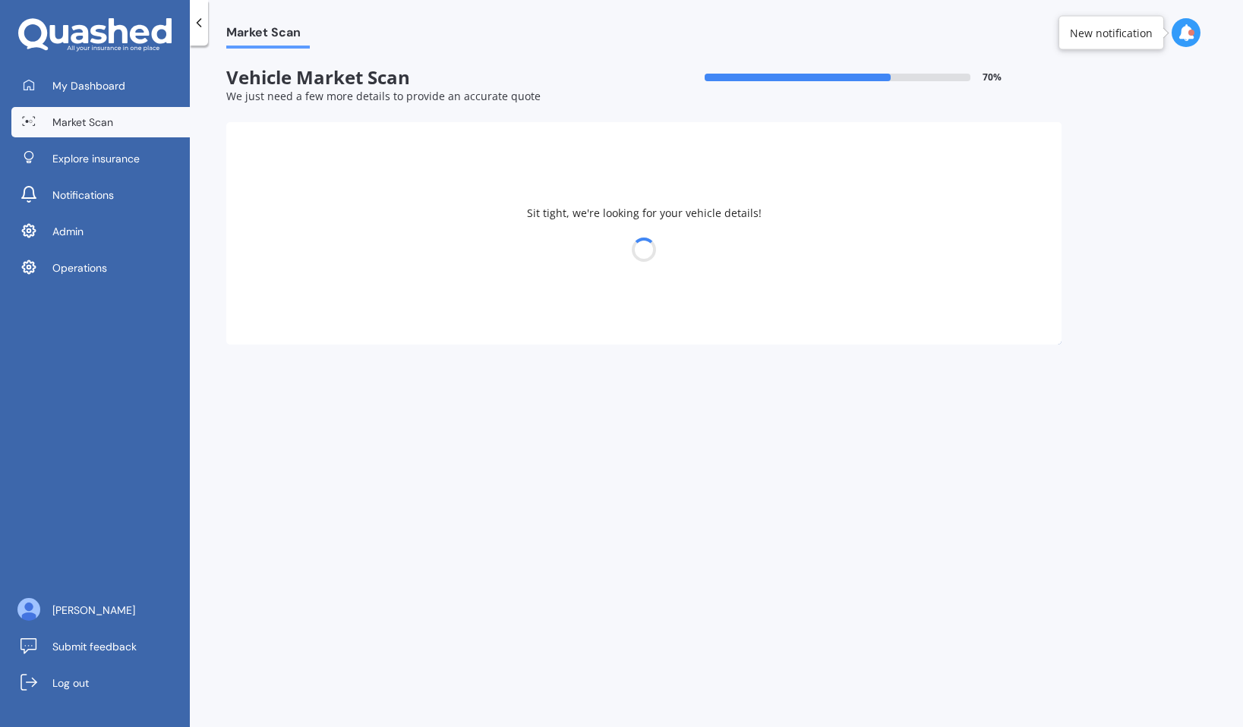
select select "HOLDEN"
select select "CRUZE"
select select "23"
select select "03"
select select "1974"
